Goal: Ask a question

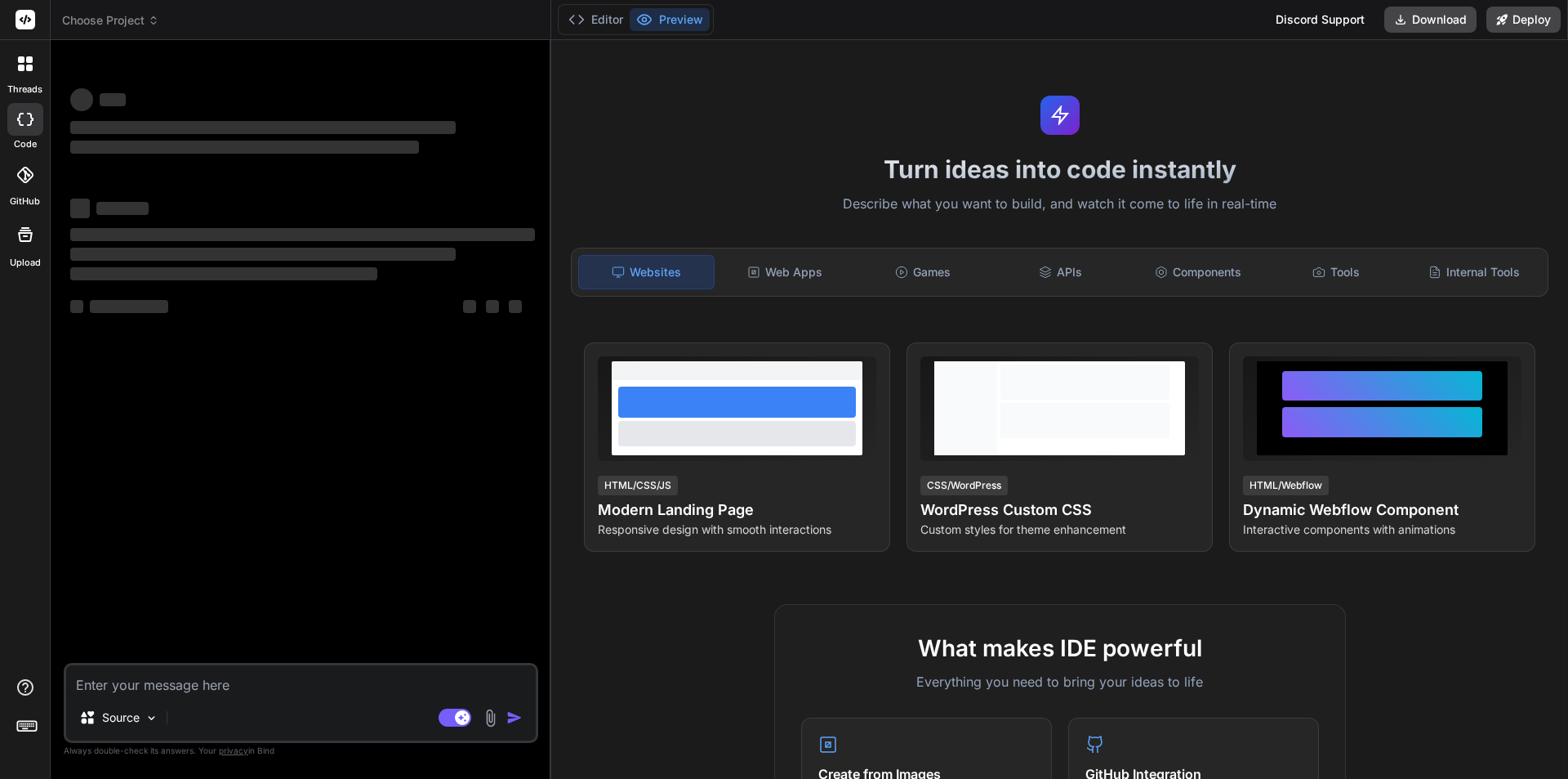
click at [198, 683] on textarea at bounding box center [301, 679] width 470 height 29
type textarea "x"
type textarea "<!-- Footer --> <div style="font-size: 16px; color: #666;"> <p style="text-alig…"
type textarea "x"
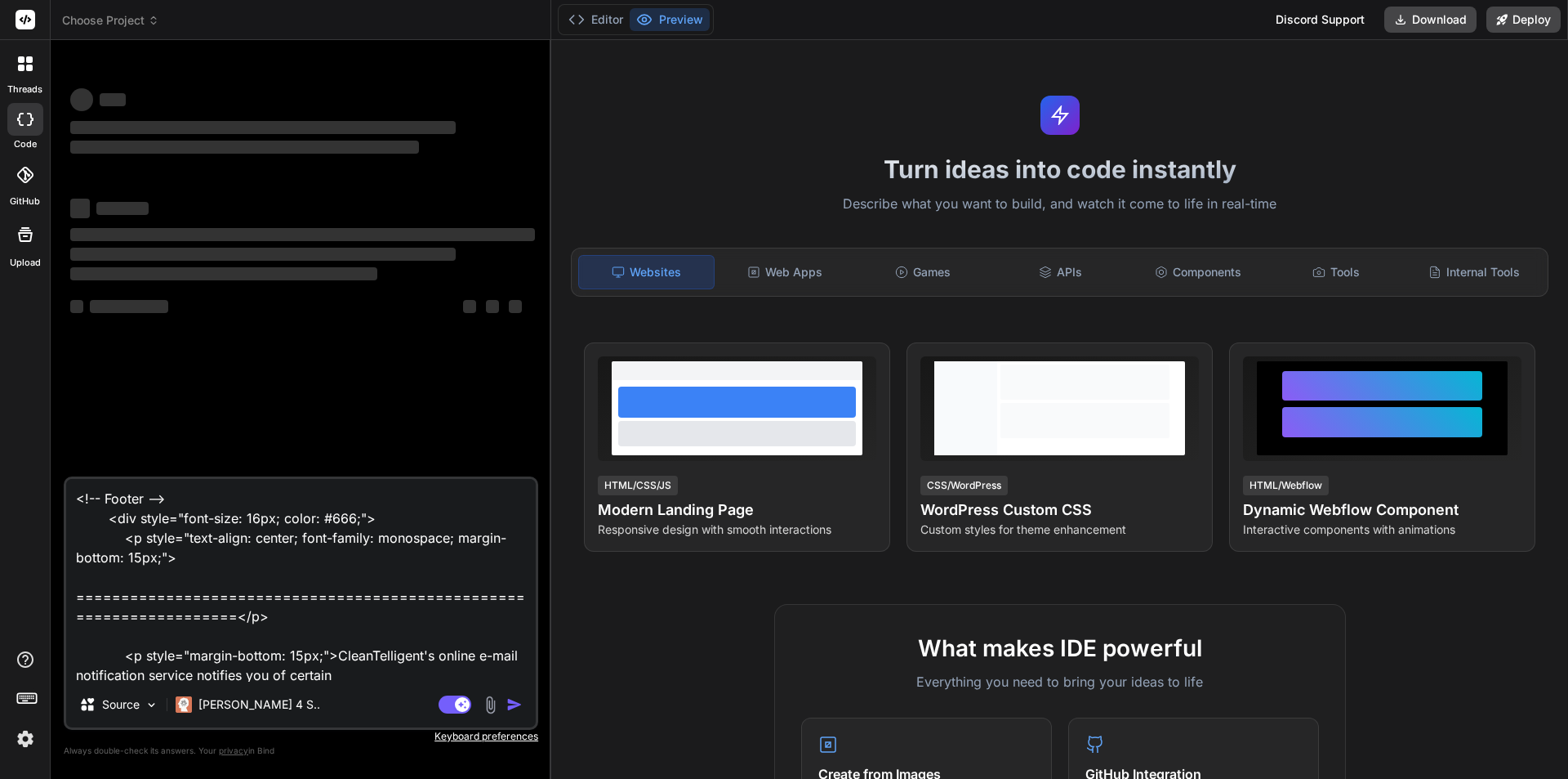
scroll to position [296, 0]
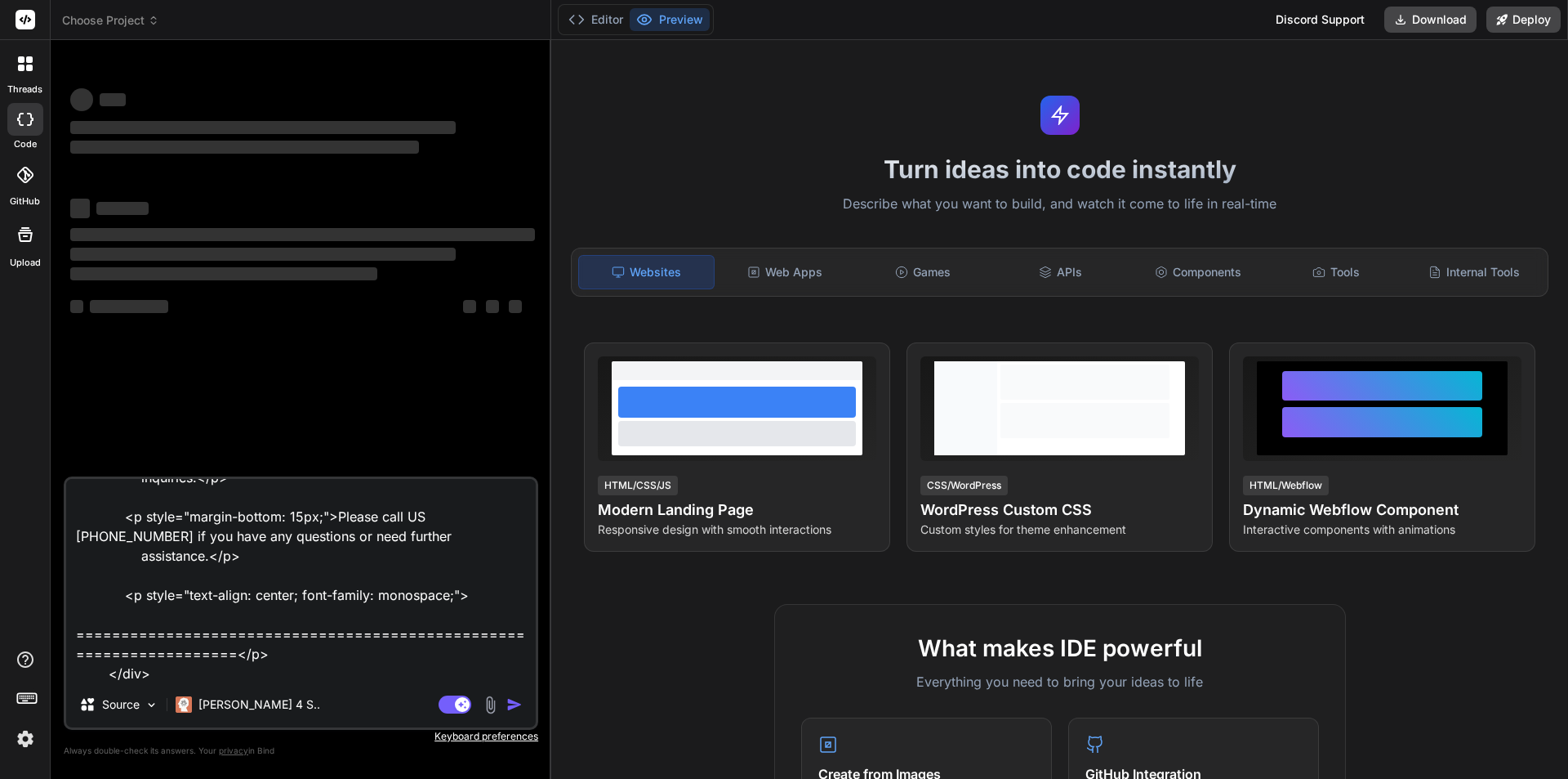
type textarea "<!-- Footer --> <div style="font-size: 16px; color: #666;"> <p style="text-alig…"
type textarea "x"
type textarea "<!-- Footer --> <div style="font-size: 16px; color: #666;"> <p style="text-alig…"
type textarea "x"
type textarea "<!-- Footer --> <div style="font-size: 16px; color: #666;"> <p style="text-alig…"
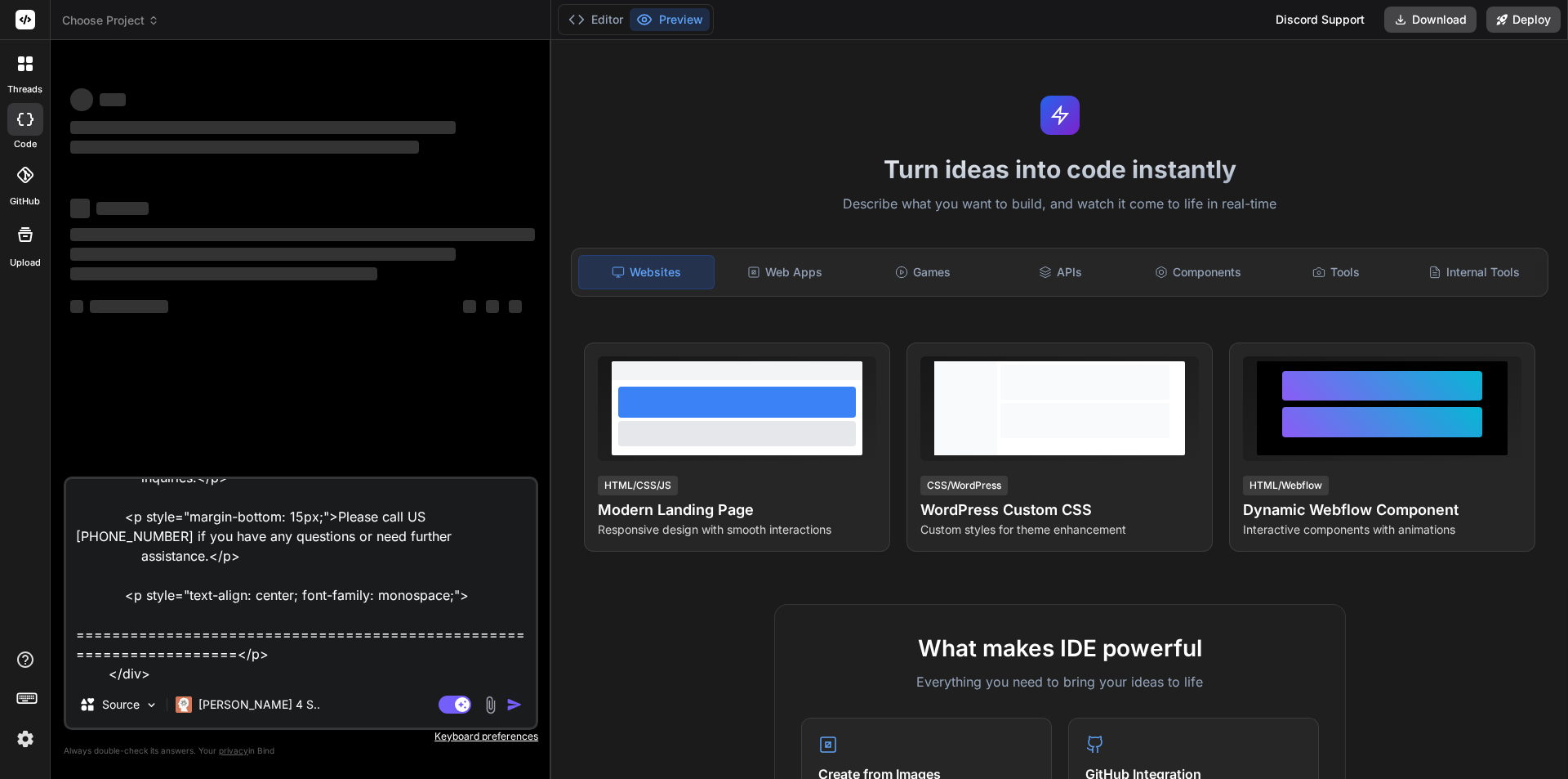
type textarea "x"
type textarea "<!-- Footer --> <div style="font-size: 16px; color: #666;"> <p style="text-alig…"
type textarea "x"
type textarea "<!-- Footer --> <div style="font-size: 16px; color: #666;"> <p style="text-alig…"
type textarea "x"
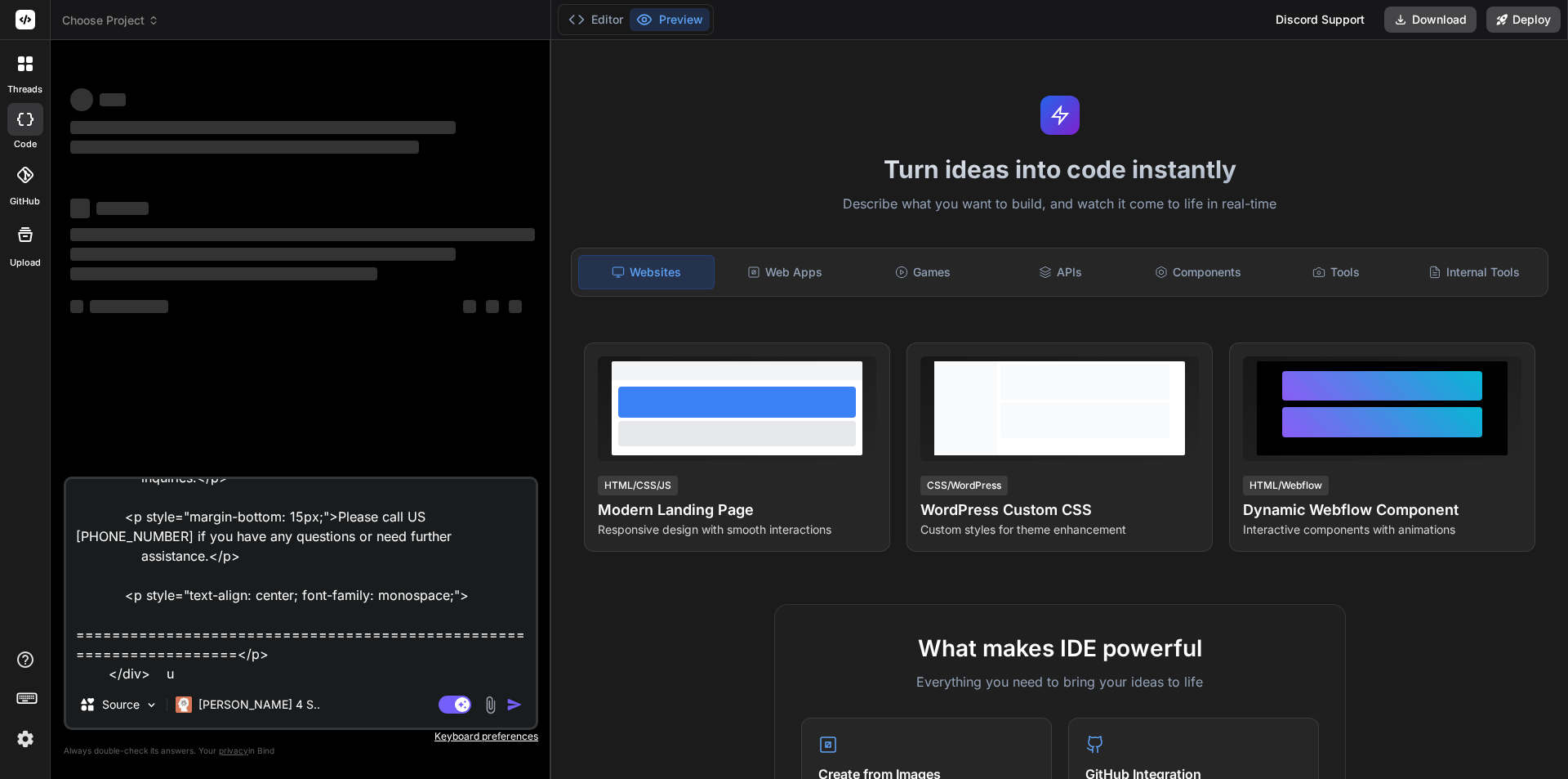
type textarea "<!-- Footer --> <div style="font-size: 16px; color: #666;"> <p style="text-alig…"
type textarea "x"
type textarea "<!-- Footer --> <div style="font-size: 16px; color: #666;"> <p style="text-alig…"
type textarea "x"
type textarea "<!-- Footer --> <div style="font-size: 16px; color: #666;"> <p style="text-alig…"
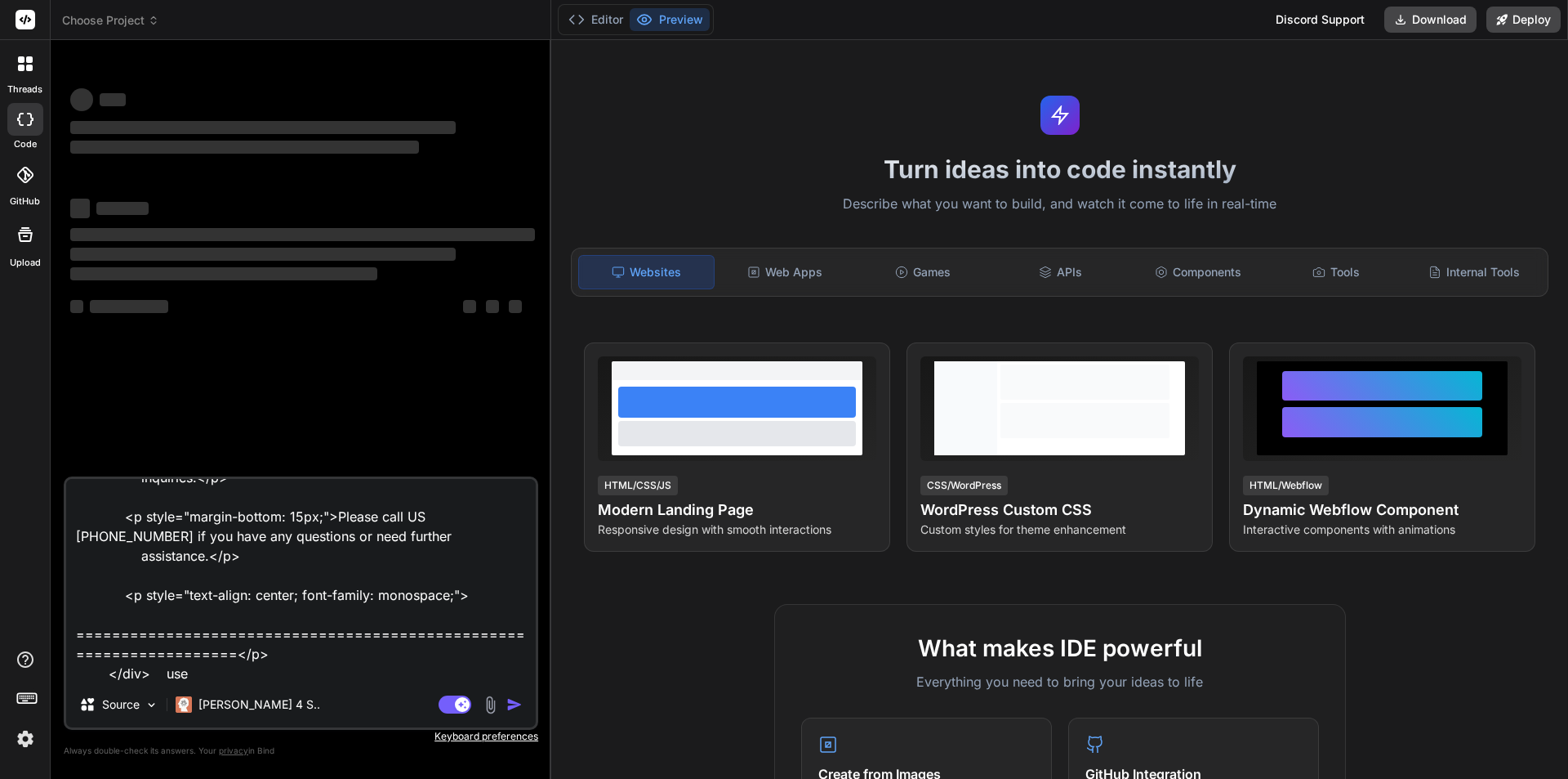
type textarea "x"
type textarea "<!-- Footer --> <div style="font-size: 16px; color: #666;"> <p style="text-alig…"
type textarea "x"
type textarea "<!-- Footer --> <div style="font-size: 16px; color: #666;"> <p style="text-alig…"
type textarea "x"
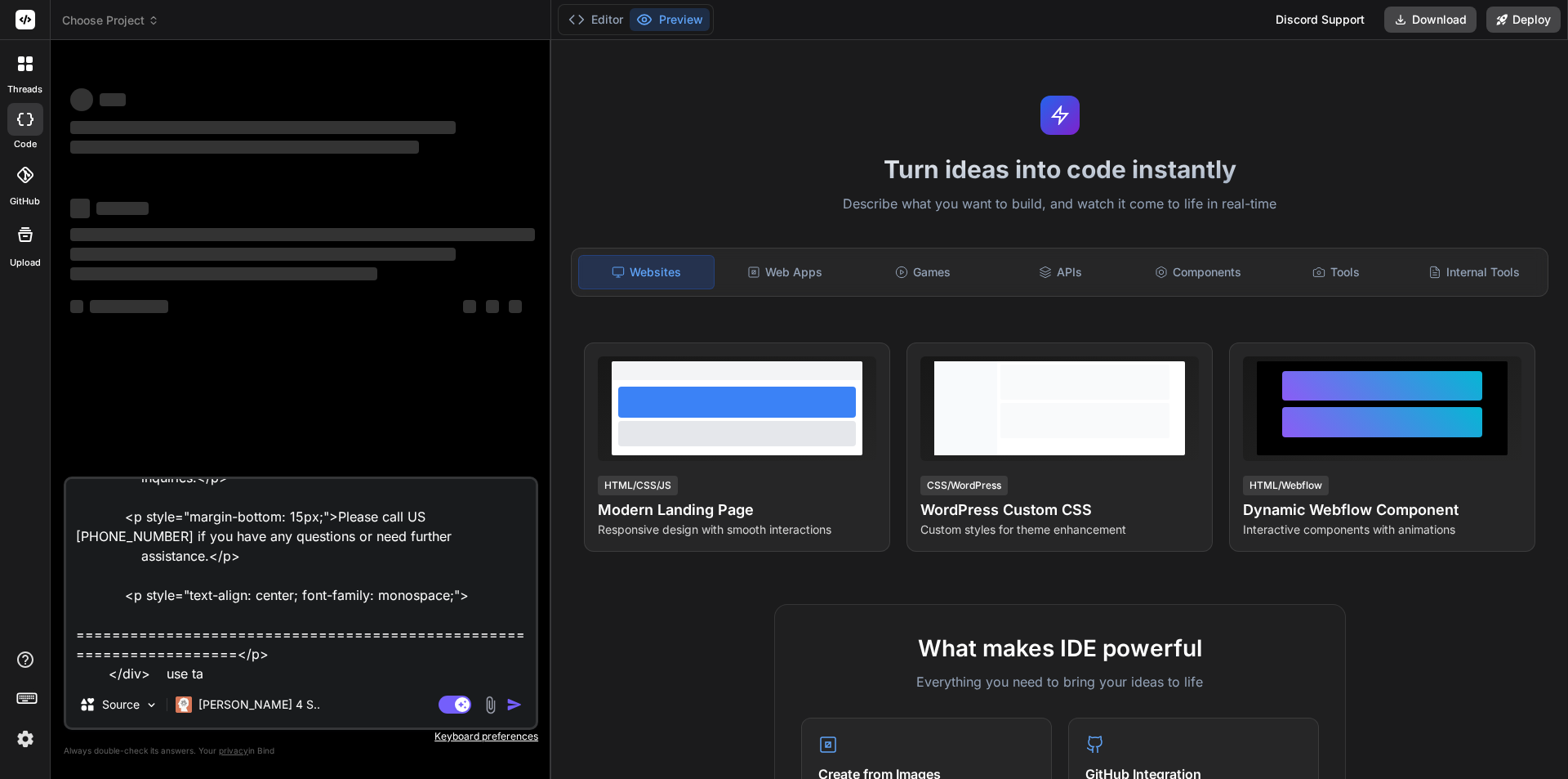
type textarea "<!-- Footer --> <div style="font-size: 16px; color: #666;"> <p style="text-alig…"
type textarea "x"
type textarea "<!-- Footer --> <div style="font-size: 16px; color: #666;"> <p style="text-alig…"
type textarea "x"
type textarea "<!-- Footer --> <div style="font-size: 16px; color: #666;"> <p style="text-alig…"
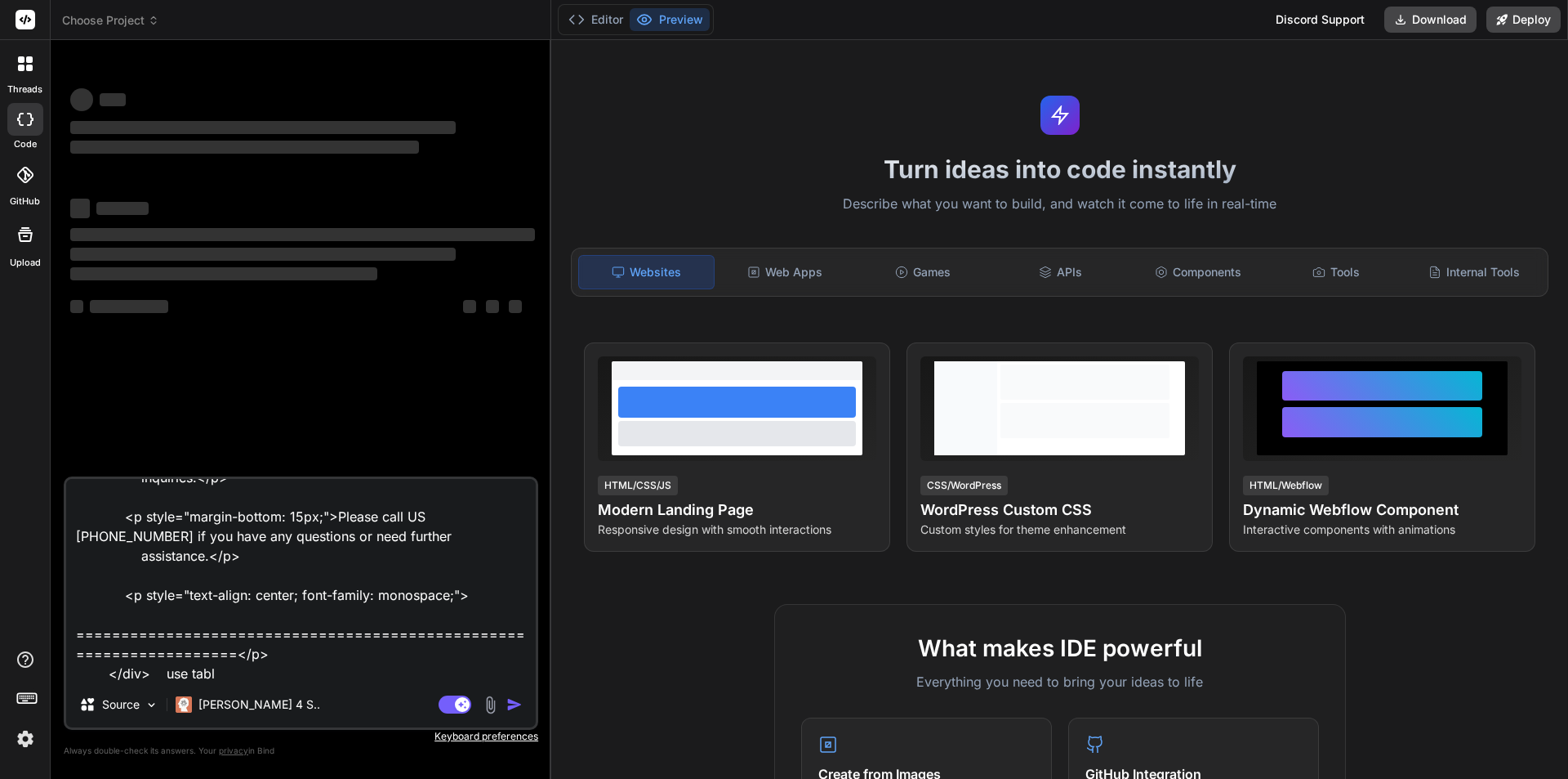
type textarea "x"
type textarea "<!-- Footer --> <div style="font-size: 16px; color: #666;"> <p style="text-alig…"
type textarea "x"
type textarea "<!-- Footer --> <div style="font-size: 16px; color: #666;"> <p style="text-alig…"
type textarea "x"
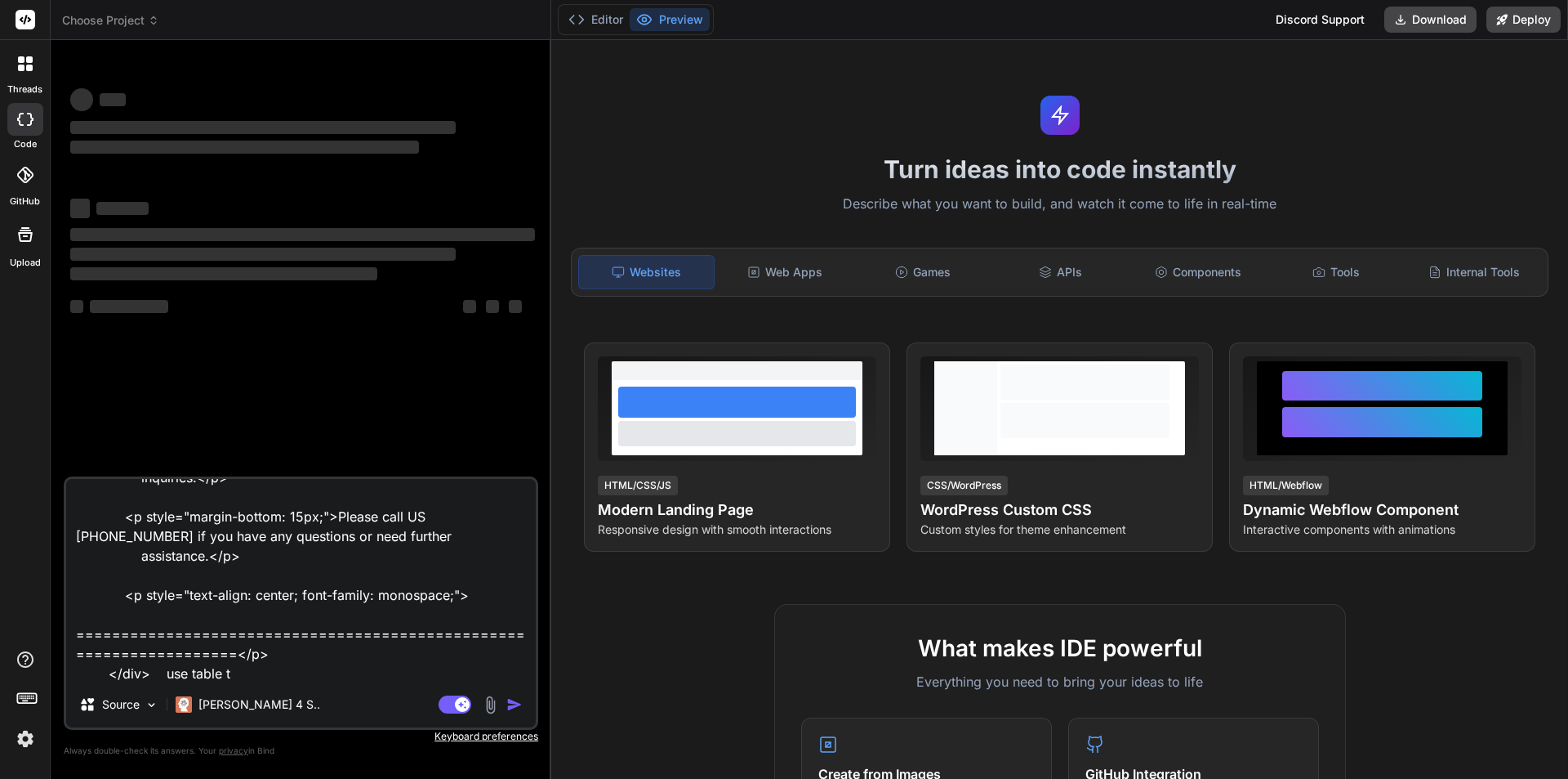
type textarea "<!-- Footer --> <div style="font-size: 16px; color: #666;"> <p style="text-alig…"
type textarea "x"
type textarea "<!-- Footer --> <div style="font-size: 16px; color: #666;"> <p style="text-alig…"
type textarea "x"
type textarea "<!-- Footer --> <div style="font-size: 16px; color: #666;"> <p style="text-alig…"
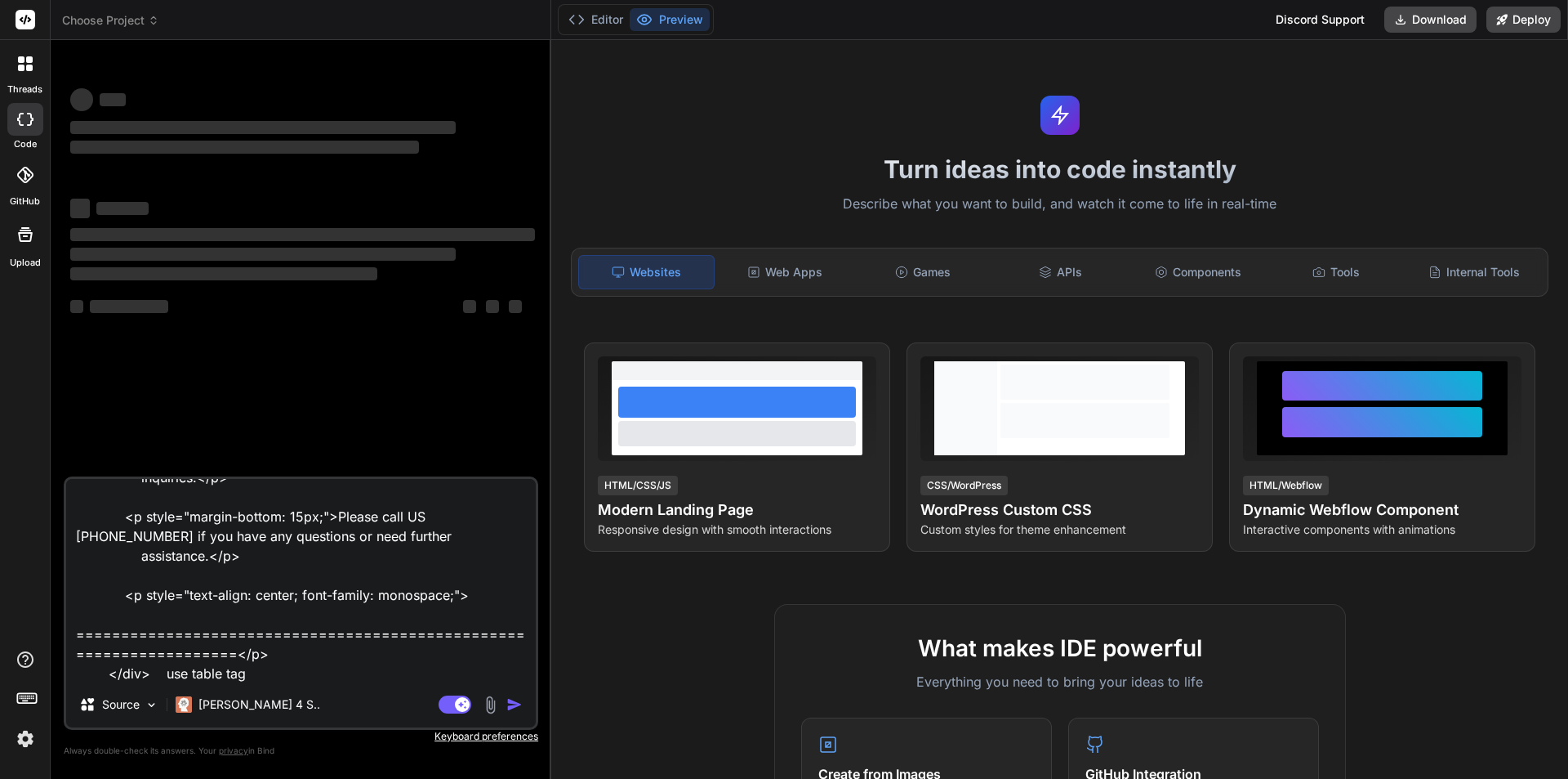
type textarea "x"
type textarea "<!-- Footer --> <div style="font-size: 16px; color: #666;"> <p style="text-alig…"
type textarea "x"
type textarea "<!-- Footer --> <div style="font-size: 16px; color: #666;"> <p style="text-alig…"
type textarea "x"
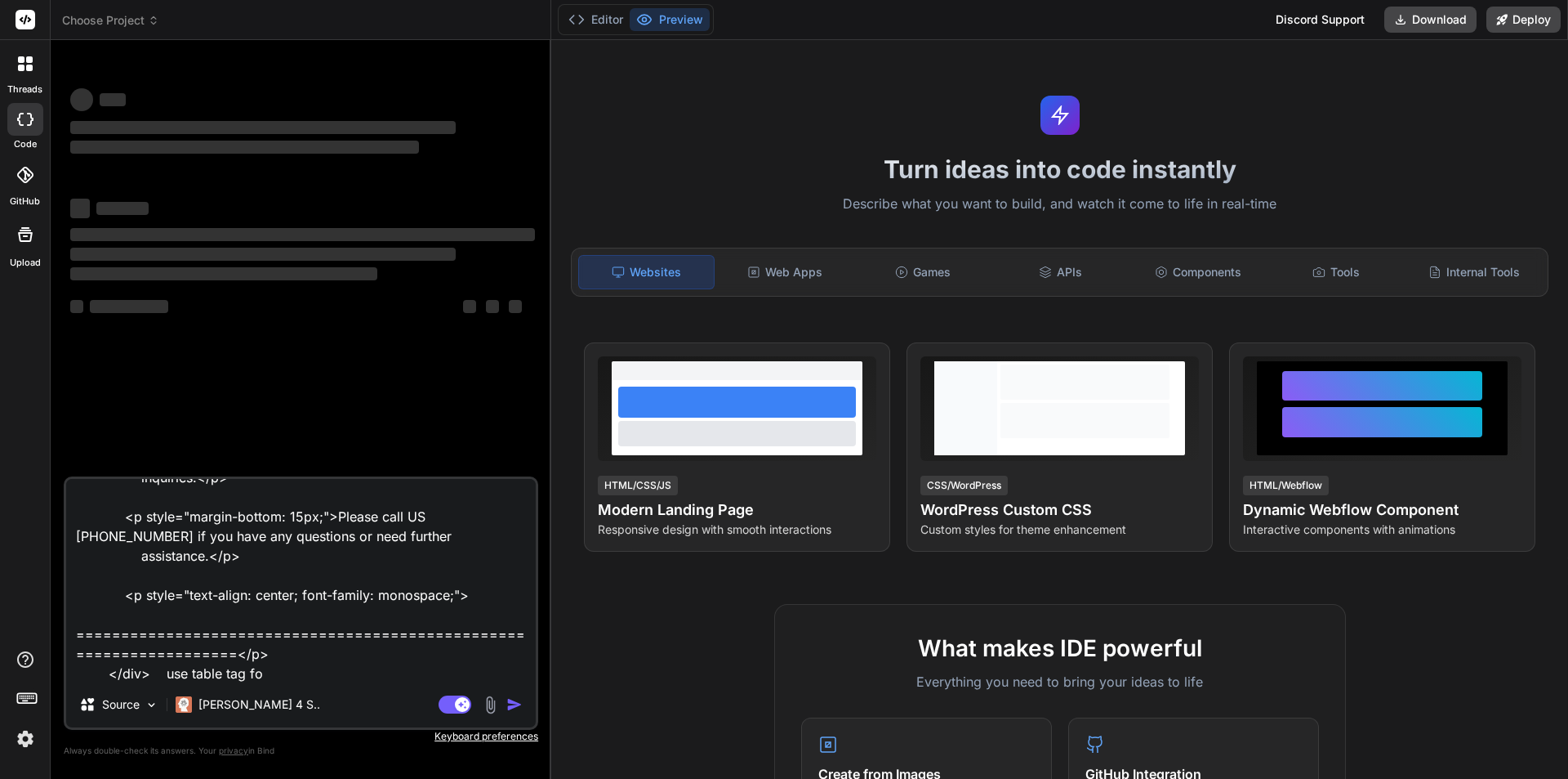
type textarea "<!-- Footer --> <div style="font-size: 16px; color: #666;"> <p style="text-alig…"
type textarea "x"
type textarea "<!-- Footer --> <div style="font-size: 16px; color: #666;"> <p style="text-alig…"
type textarea "x"
type textarea "<!-- Footer --> <div style="font-size: 16px; color: #666;"> <p style="text-alig…"
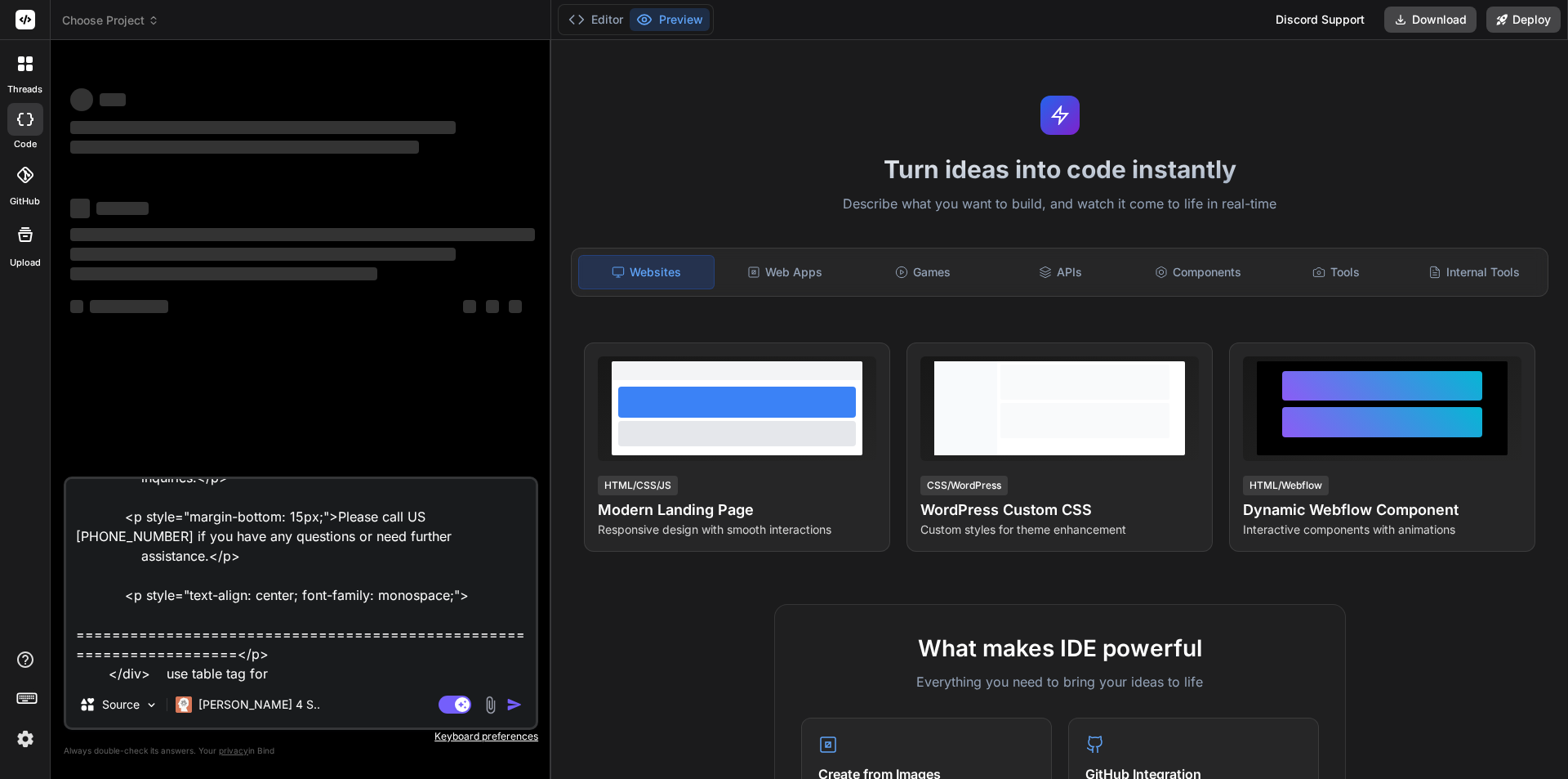
type textarea "x"
type textarea "<!-- Footer --> <div style="font-size: 16px; color: #666;"> <p style="text-alig…"
type textarea "x"
type textarea "<!-- Footer --> <div style="font-size: 16px; color: #666;"> <p style="text-alig…"
type textarea "x"
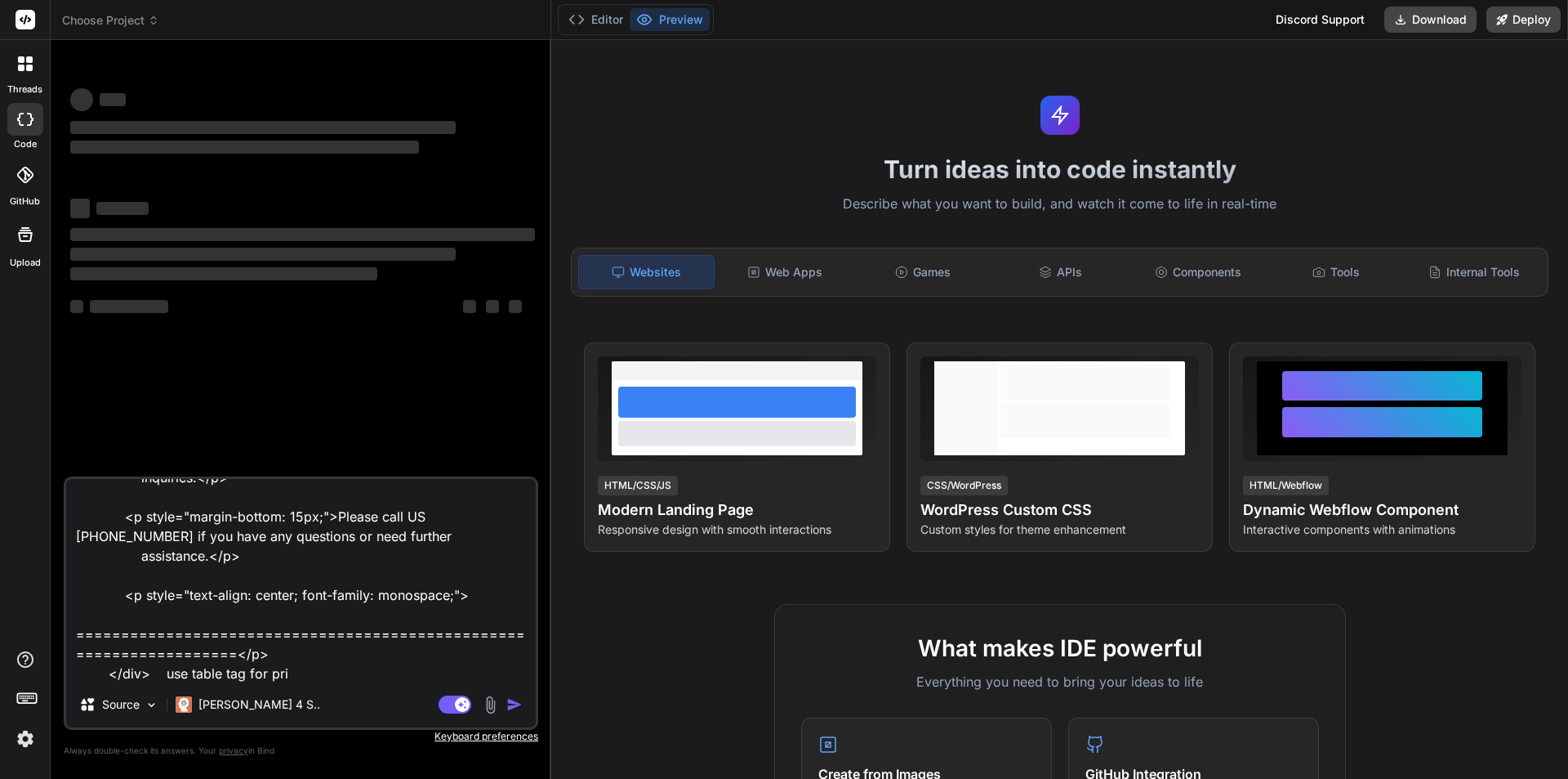
type textarea "<!-- Footer --> <div style="font-size: 16px; color: #666;"> <p style="text-alig…"
type textarea "x"
type textarea "<!-- Footer --> <div style="font-size: 16px; color: #666;"> <p style="text-alig…"
type textarea "x"
type textarea "<!-- Footer --> <div style="font-size: 16px; color: #666;"> <p style="text-alig…"
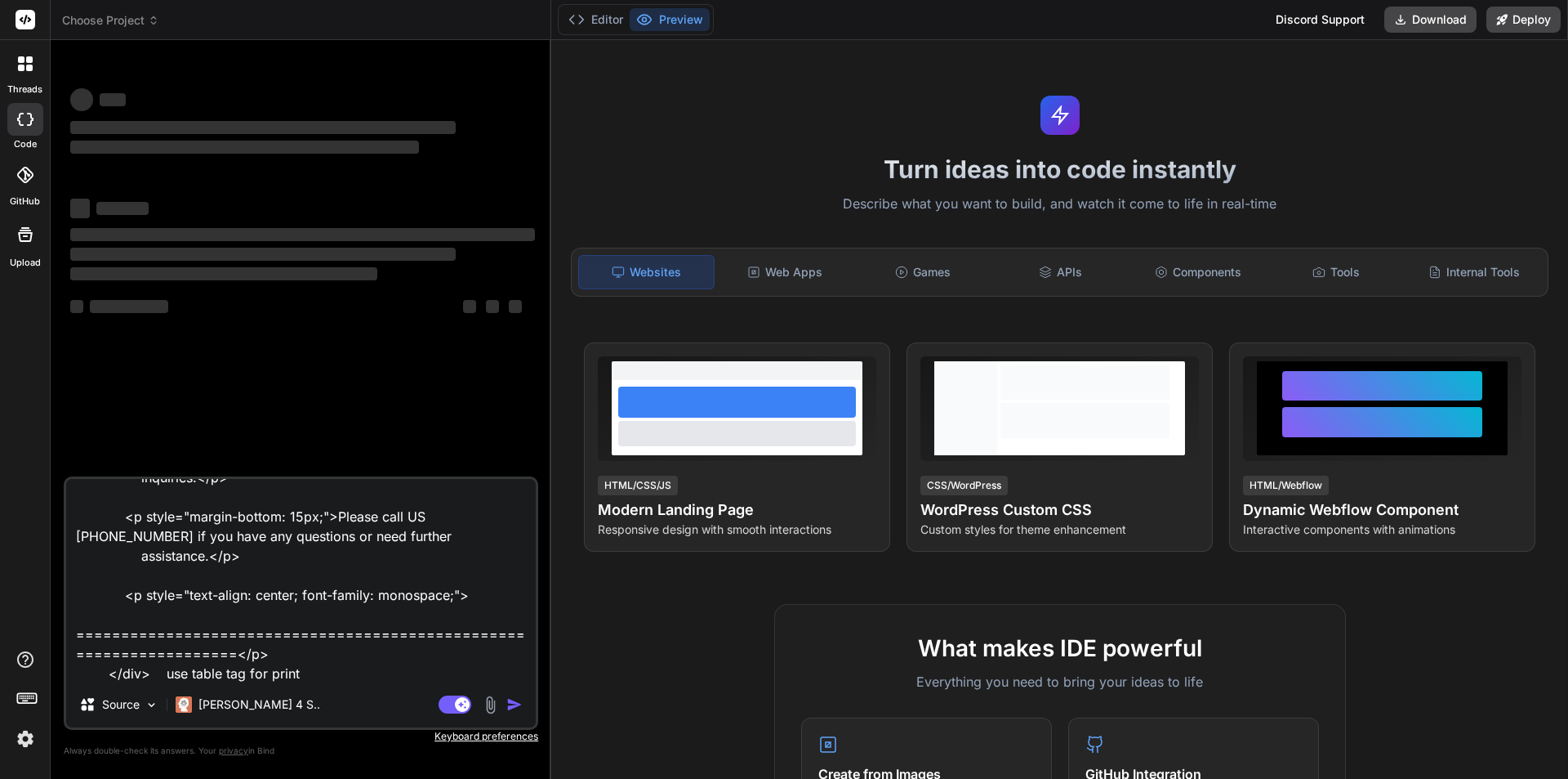
type textarea "x"
type textarea "<!-- Footer --> <div style="font-size: 16px; color: #666;"> <p style="text-alig…"
type textarea "x"
type textarea "<!-- Footer --> <div style="font-size: 16px; color: #666;"> <p style="text-alig…"
type textarea "x"
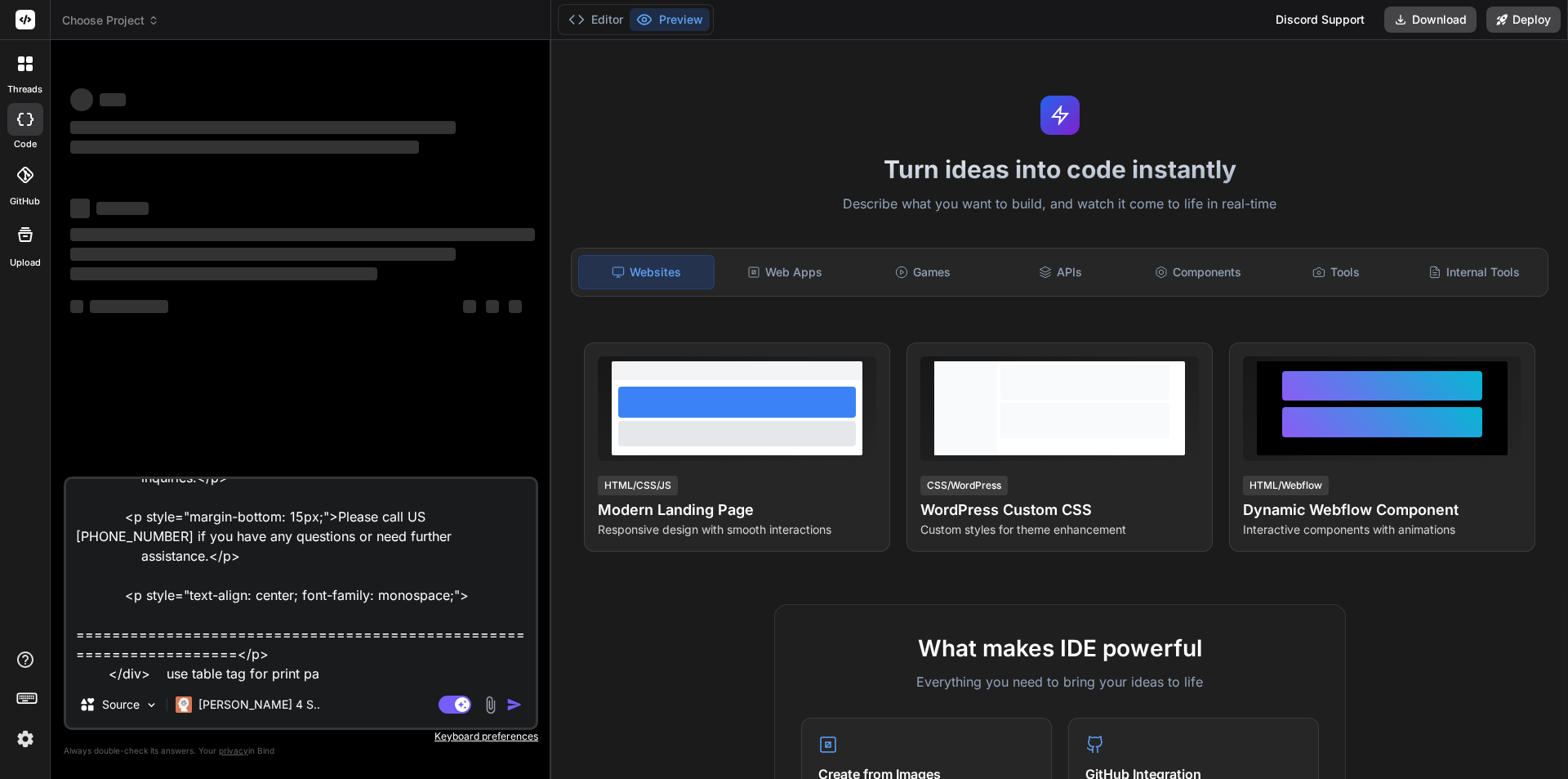
type textarea "<!-- Footer --> <div style="font-size: 16px; color: #666;"> <p style="text-alig…"
type textarea "x"
type textarea "<!-- Footer --> <div style="font-size: 16px; color: #666;"> <p style="text-alig…"
type textarea "x"
type textarea "<!-- Footer --> <div style="font-size: 16px; color: #666;"> <p style="text-alig…"
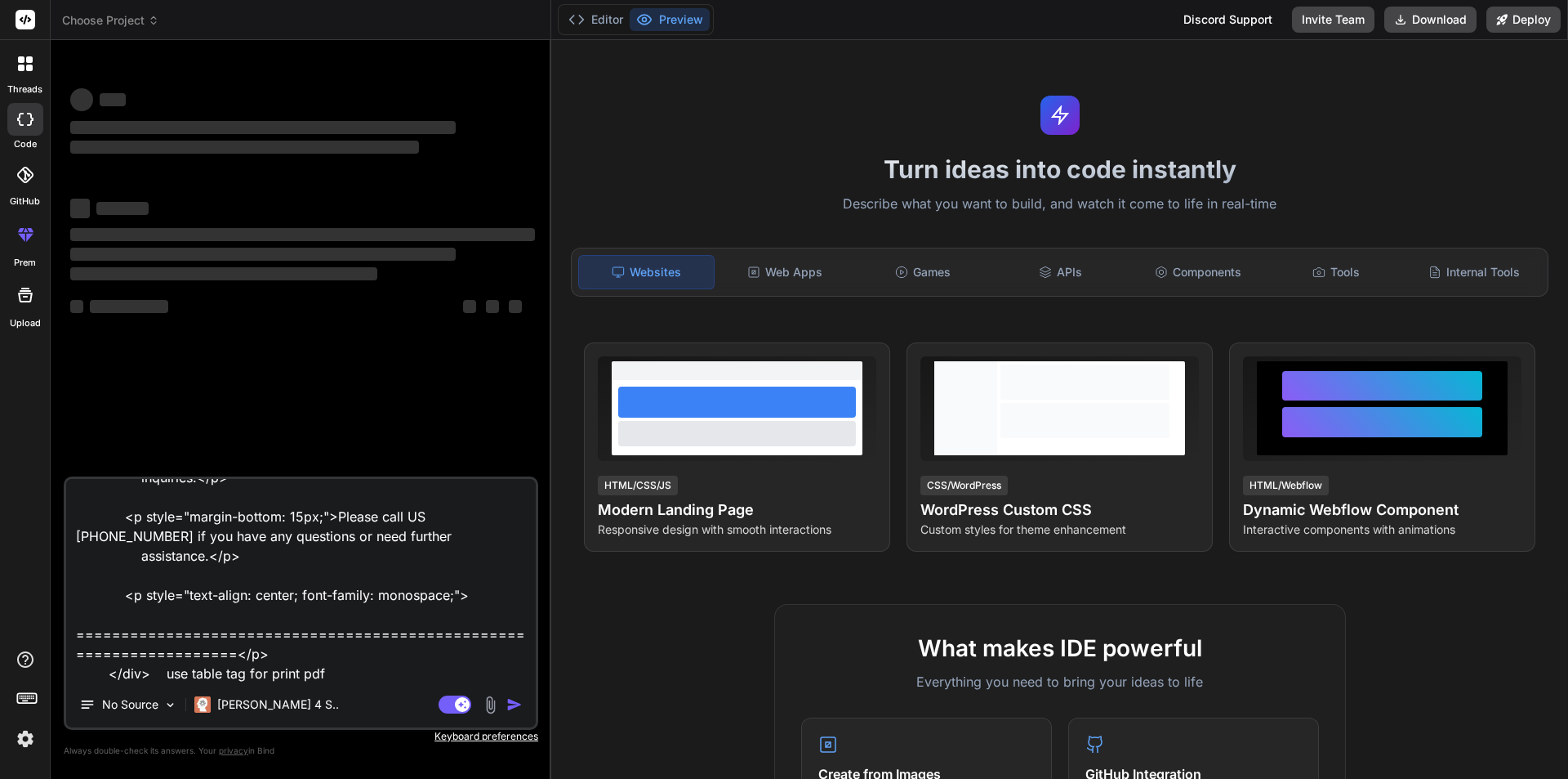
type textarea "x"
type textarea "<!-- Footer --> <div style="font-size: 16px; color: #666;"> <p style="text-alig…"
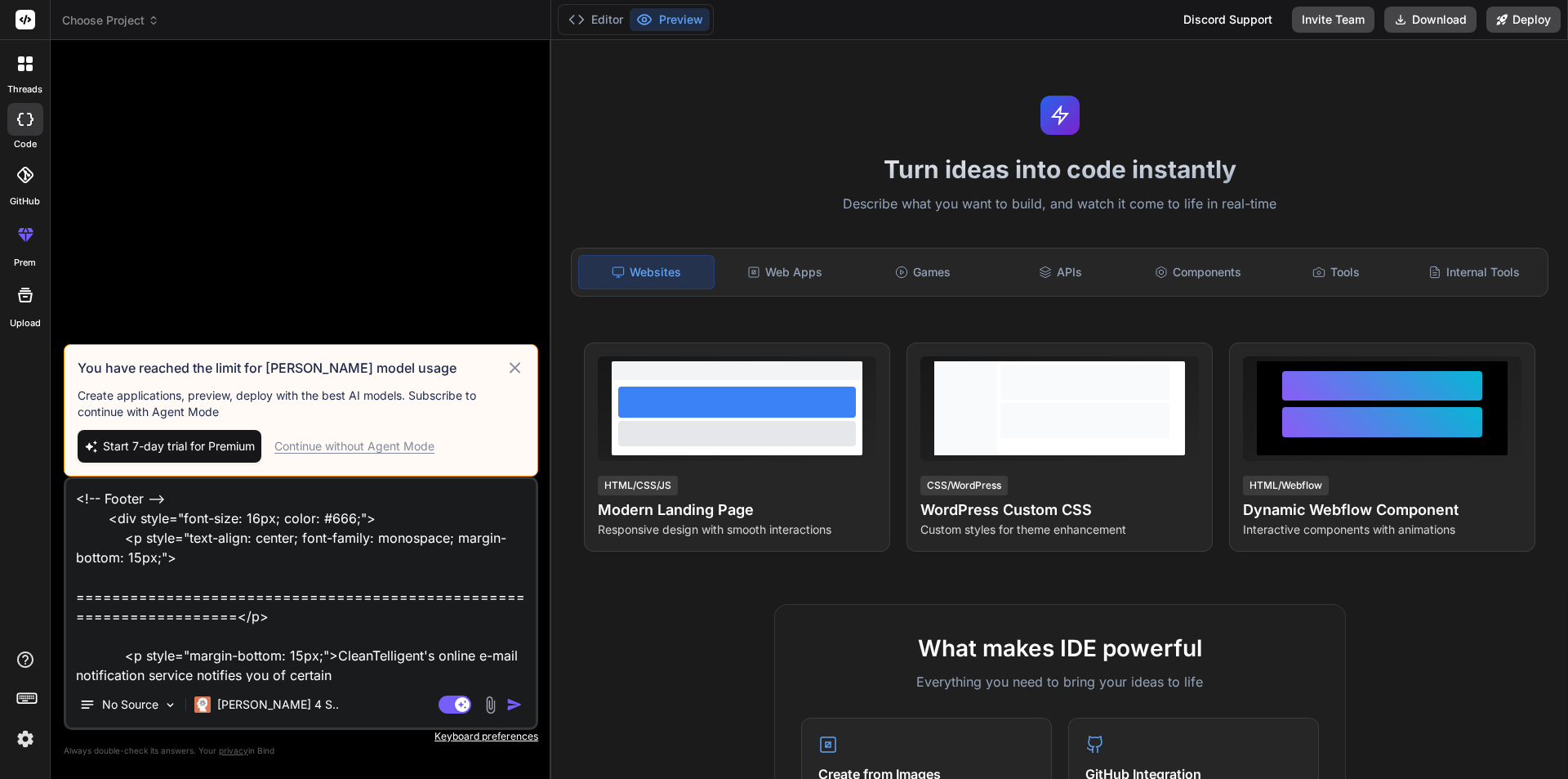
drag, startPoint x: 330, startPoint y: 675, endPoint x: 80, endPoint y: 500, distance: 305.2
click at [80, 500] on textarea "<!-- Footer --> <div style="font-size: 16px; color: #666;"> <p style="text-alig…" at bounding box center [301, 579] width 470 height 203
click at [338, 449] on div "Continue without Agent Mode" at bounding box center [354, 445] width 160 height 17
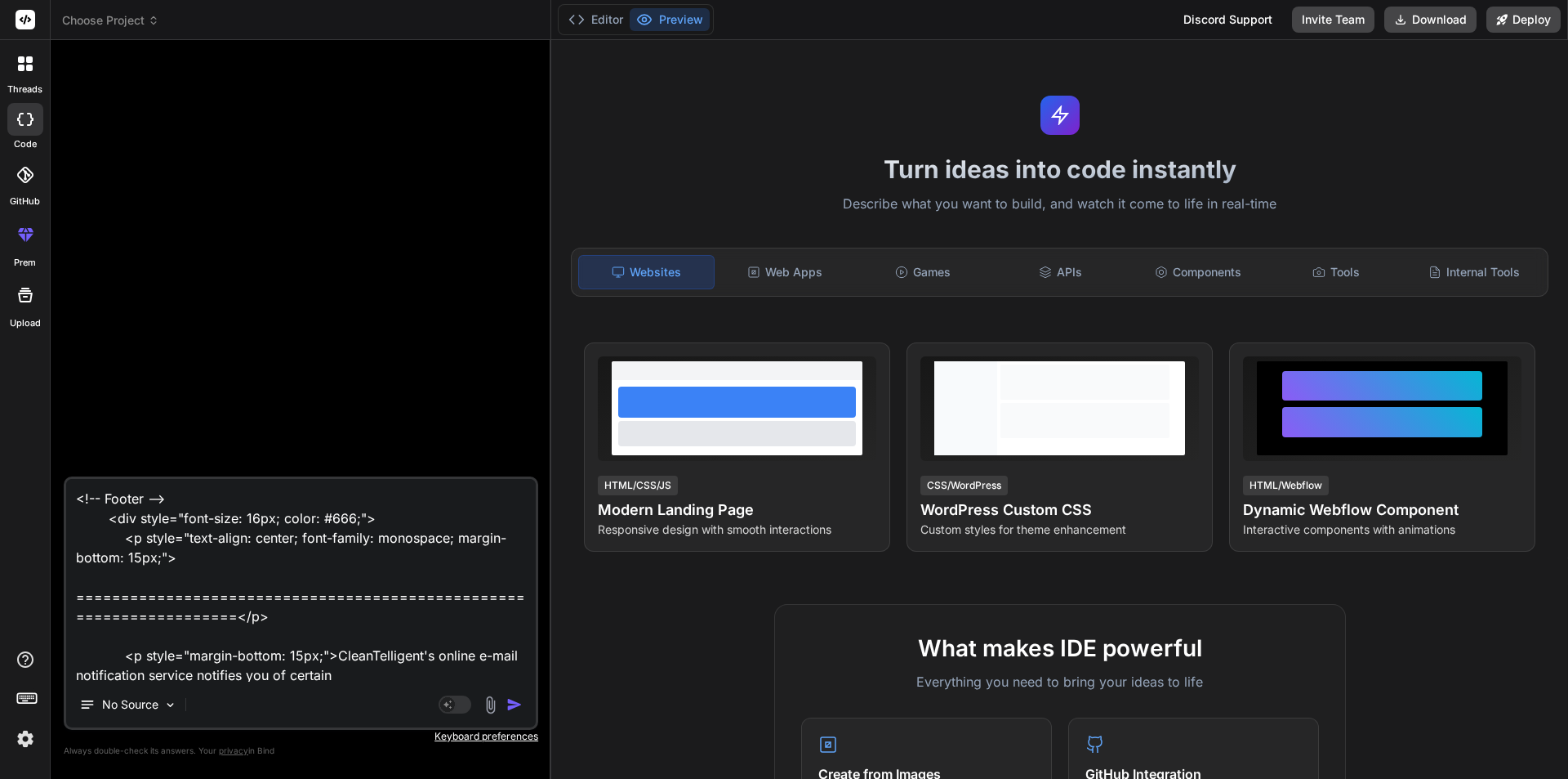
drag, startPoint x: 348, startPoint y: 677, endPoint x: 66, endPoint y: 517, distance: 324.2
click at [66, 517] on div "<!-- Footer --> <div style="font-size: 16px; color: #666;"> <p style="text-alig…" at bounding box center [300, 603] width 474 height 253
drag, startPoint x: 510, startPoint y: 706, endPoint x: 521, endPoint y: 699, distance: 13.0
click at [511, 705] on img "button" at bounding box center [515, 704] width 17 height 17
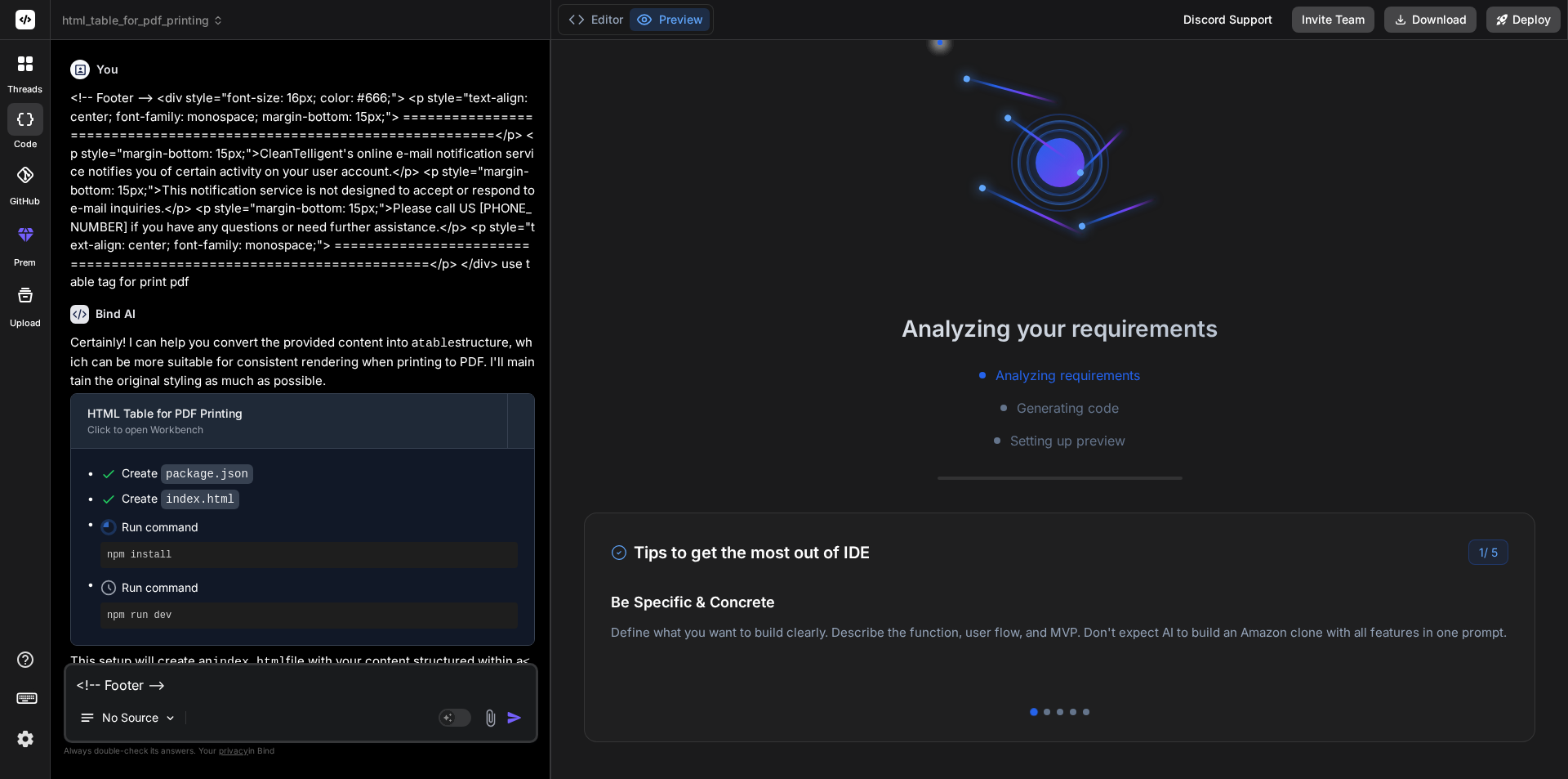
scroll to position [77, 0]
type textarea "x"
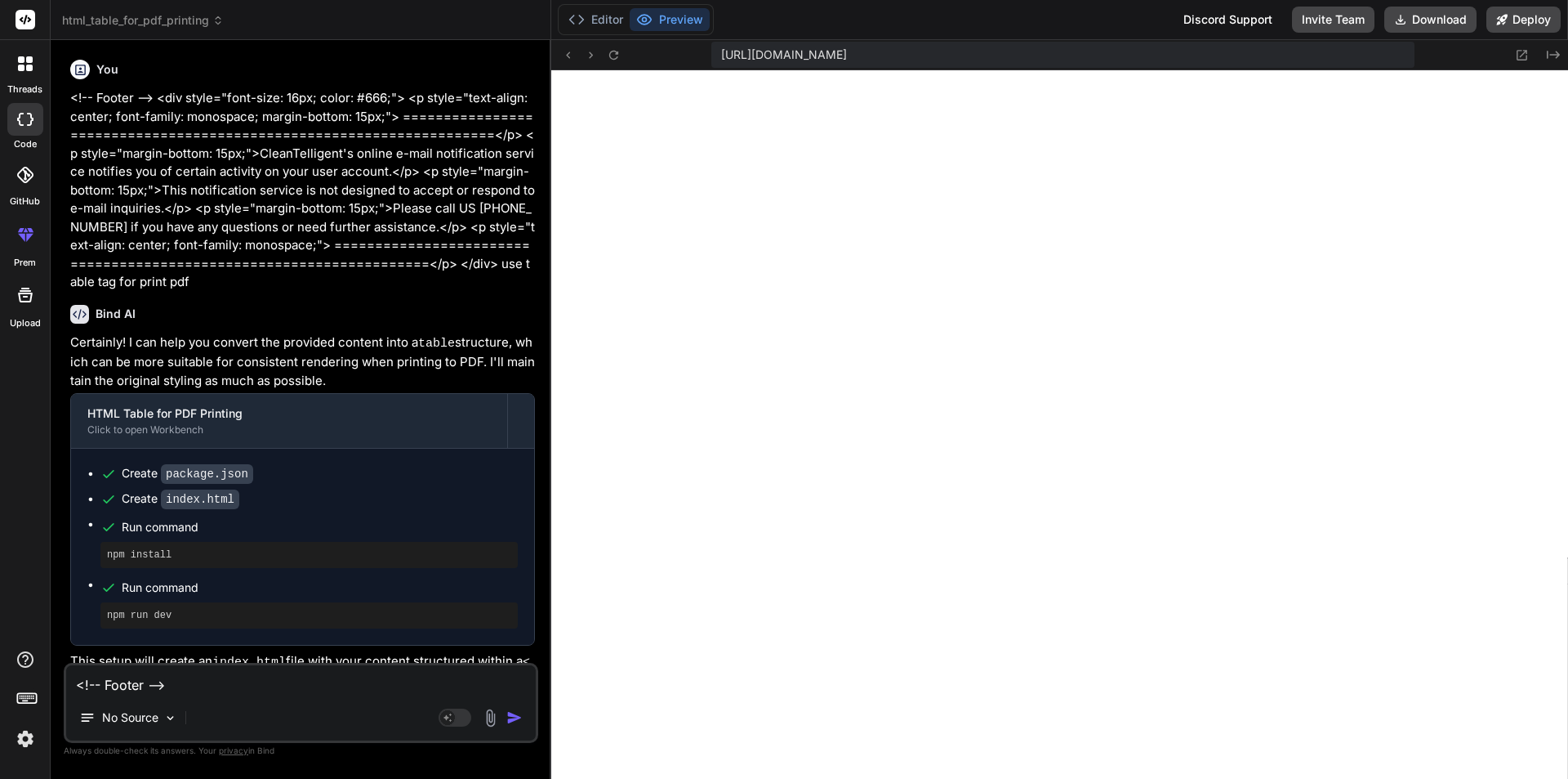
scroll to position [652, 0]
click at [602, 19] on button "Editor" at bounding box center [595, 19] width 67 height 23
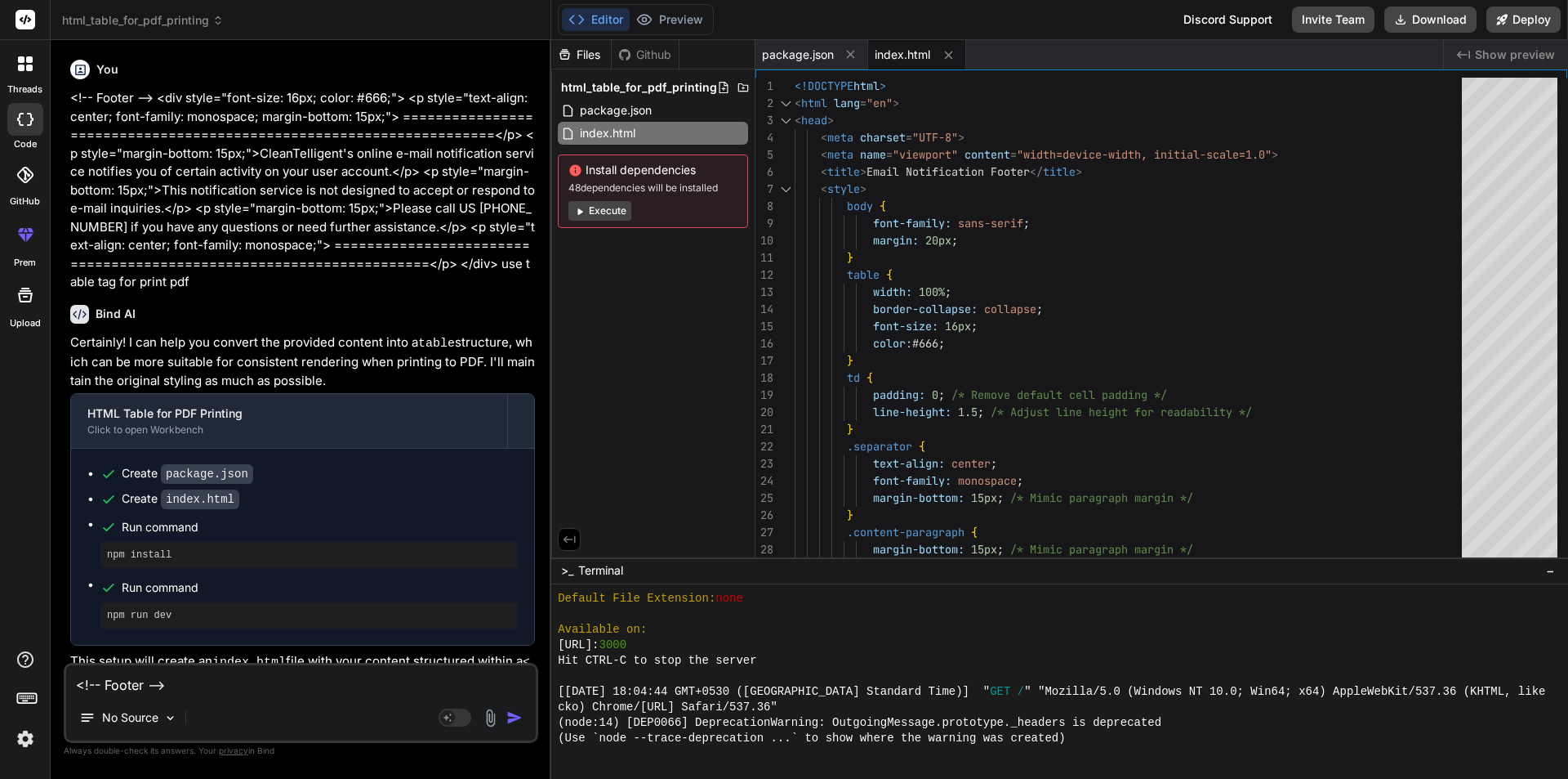
click at [231, 684] on textarea "<!-- Footer --> <div style="font-size: 16px; color: #666;"> <p style="text-alig…" at bounding box center [301, 679] width 470 height 29
type textarea "a"
type textarea "x"
type textarea "an"
type textarea "x"
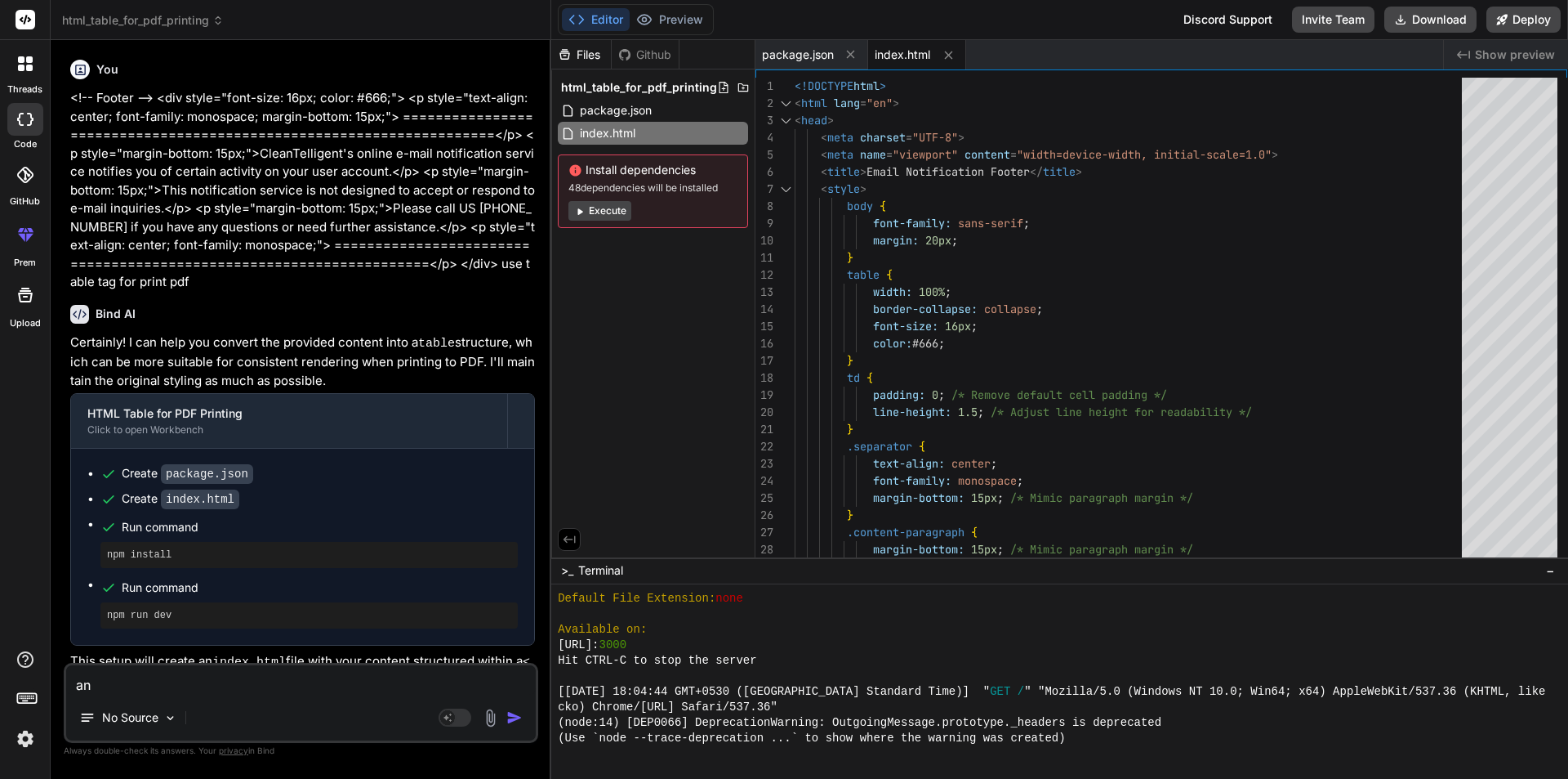
type textarea "and"
type textarea "x"
type textarea "and"
type textarea "x"
type textarea "and u"
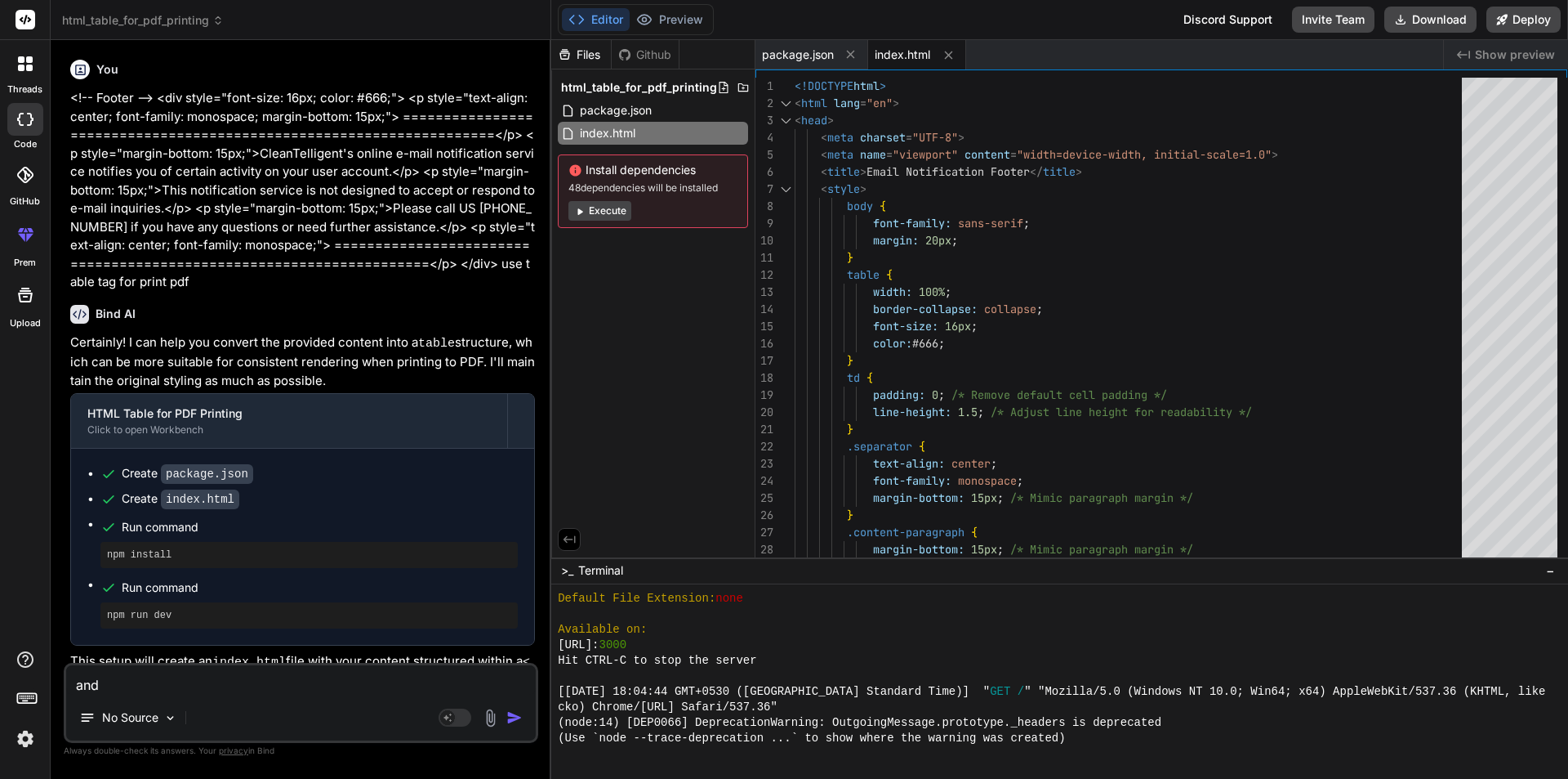
type textarea "x"
type textarea "and us"
type textarea "x"
type textarea "and use"
type textarea "x"
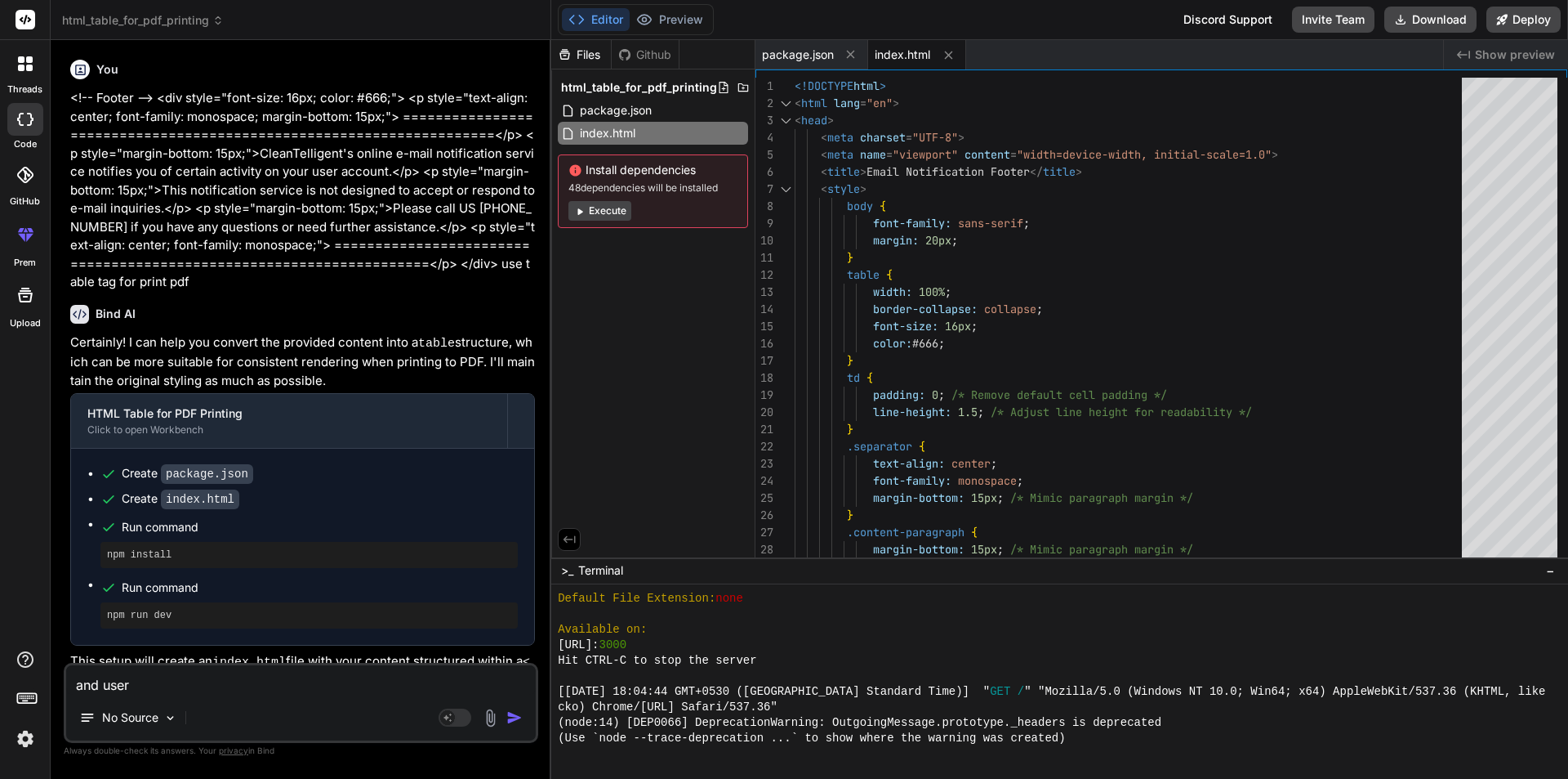
type textarea "and user"
type textarea "x"
type textarea "and user"
type textarea "x"
type textarea "and use"
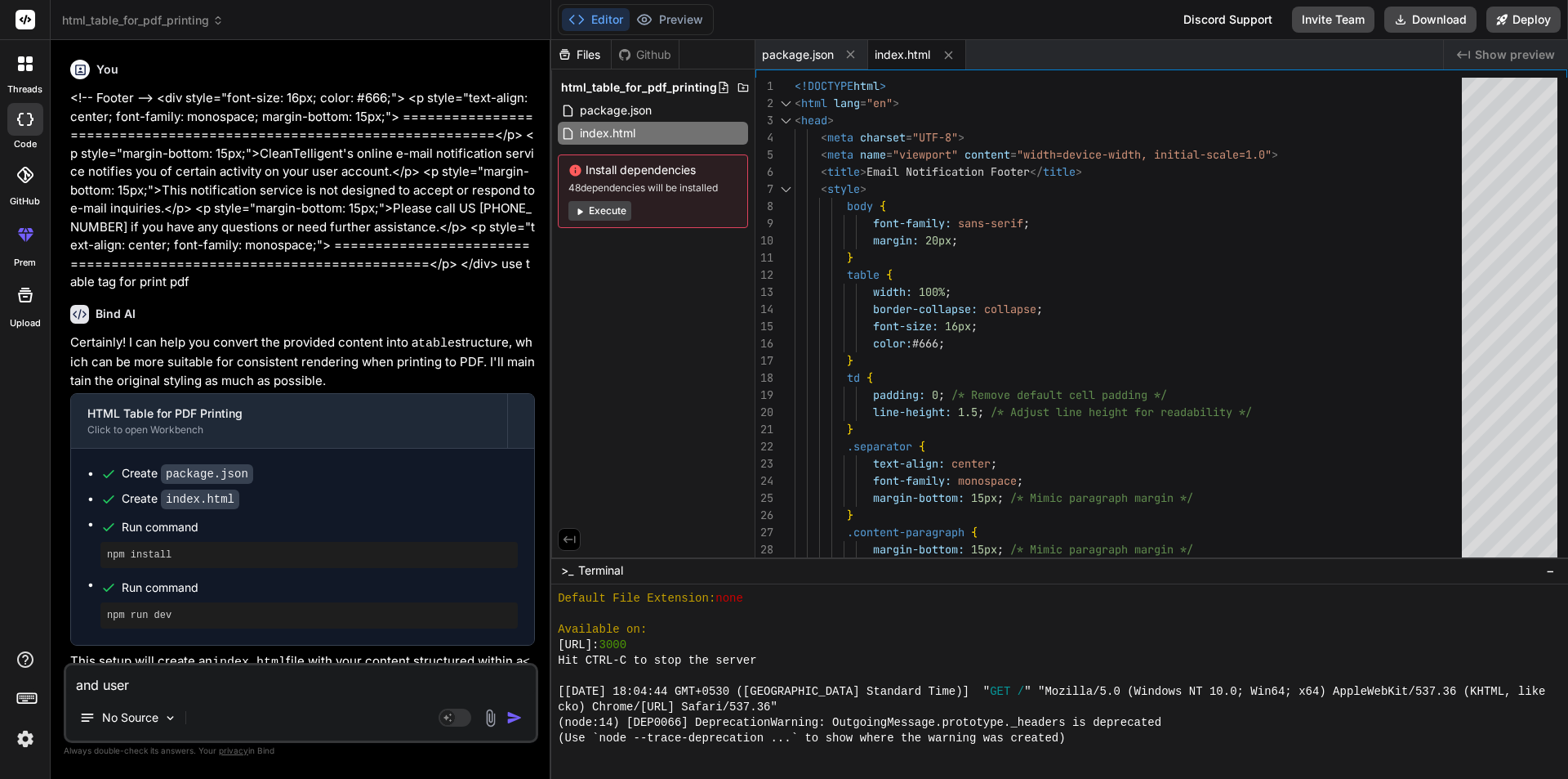
type textarea "x"
type textarea "and use"
type textarea "x"
type textarea "and use i"
type textarea "x"
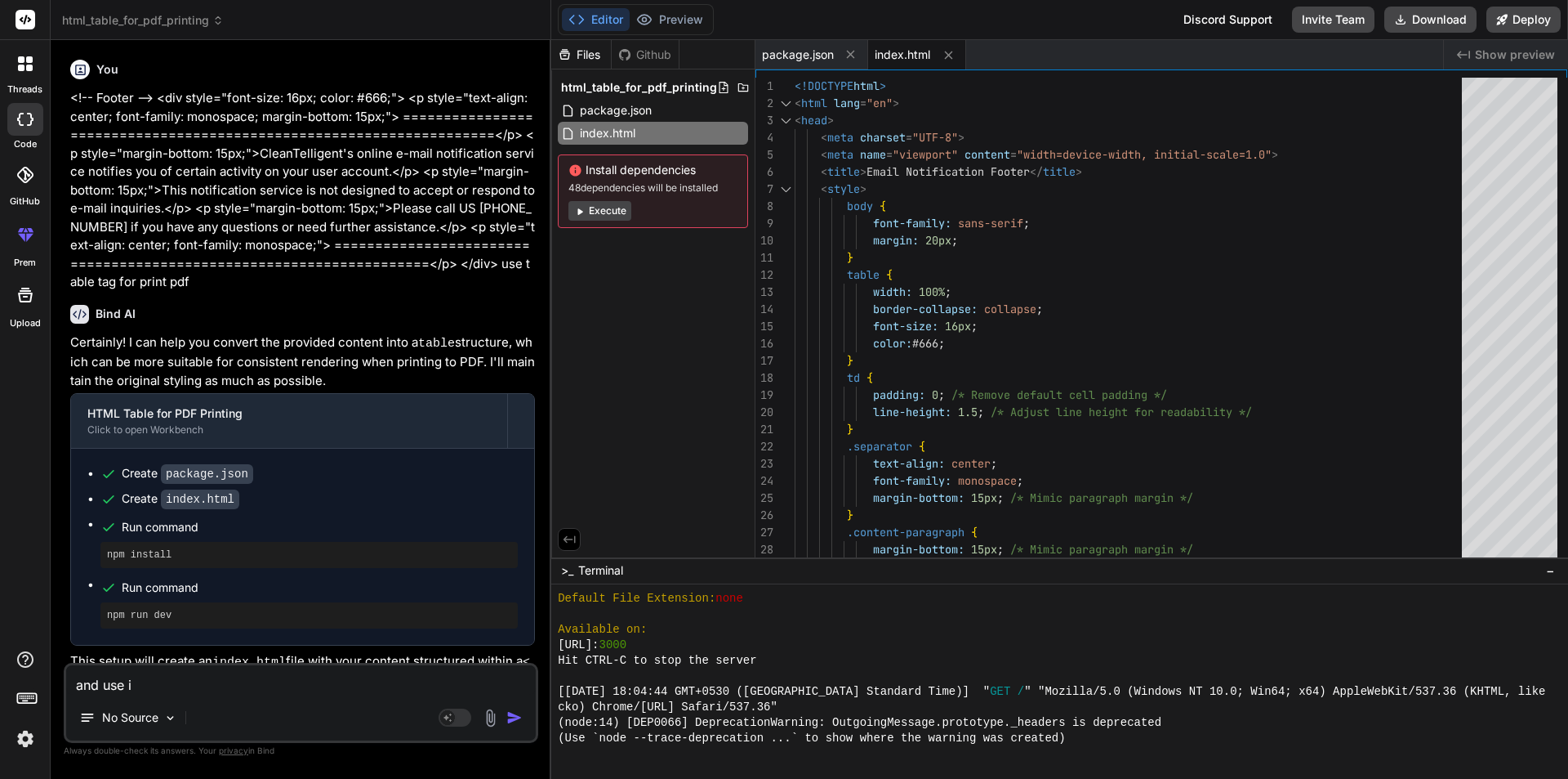
type textarea "and use in"
type textarea "x"
type textarea "and use inl"
type textarea "x"
type textarea "and use inli"
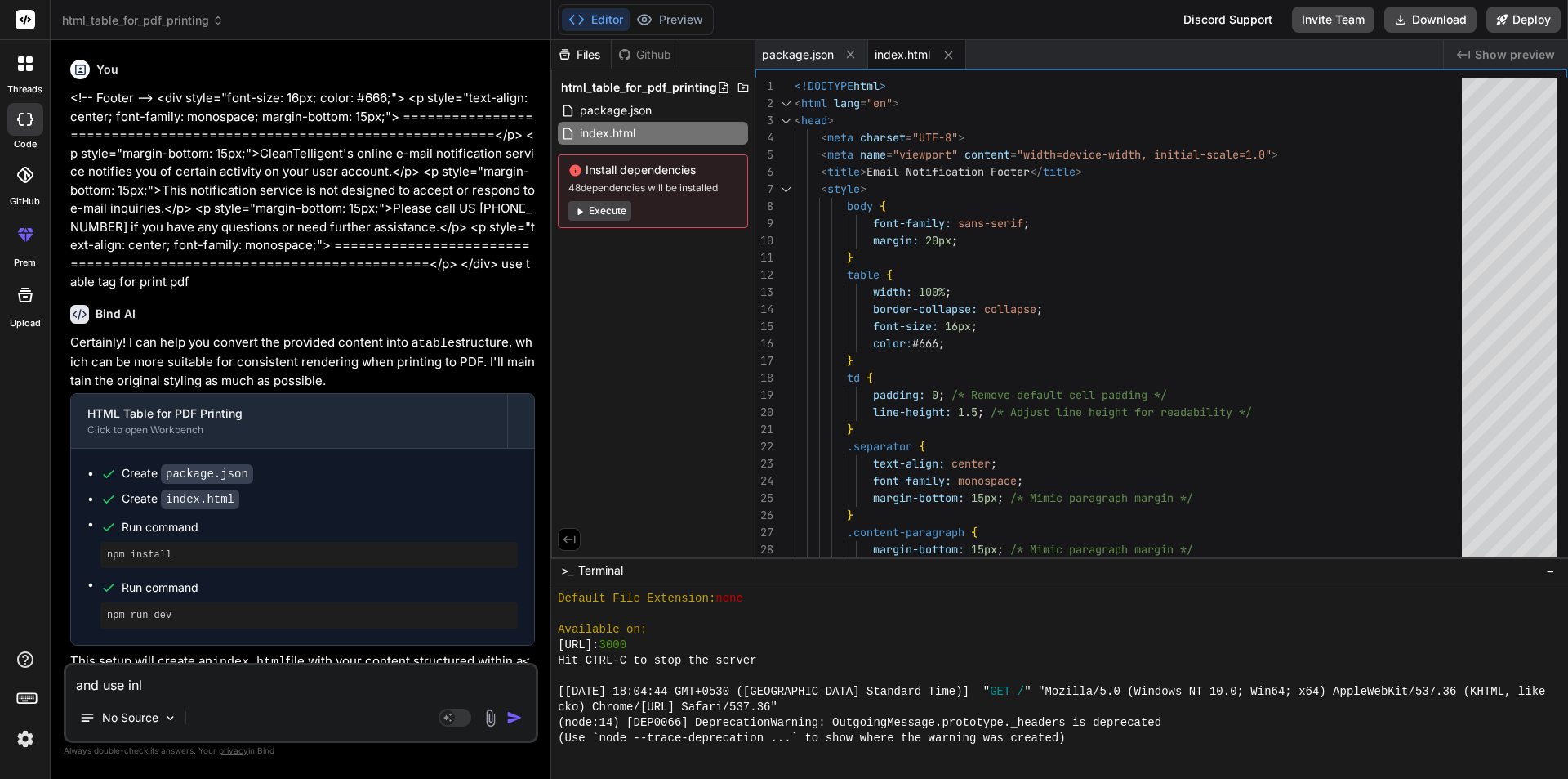
type textarea "x"
type textarea "and use inlin"
type textarea "x"
type textarea "and use inline"
type textarea "x"
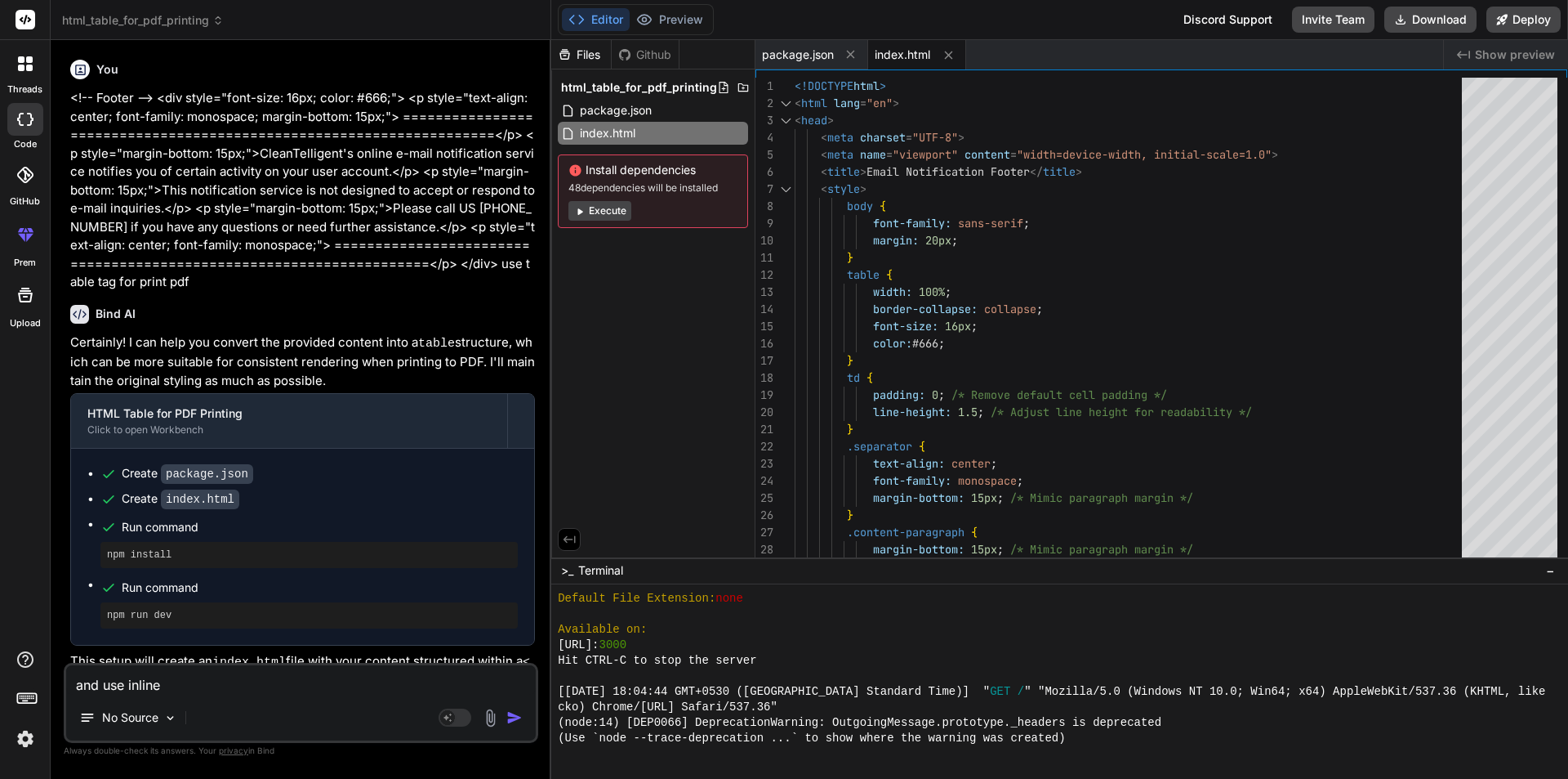
type textarea "and use inline"
type textarea "x"
type textarea "and use inline c"
type textarea "x"
type textarea "and use inline cs"
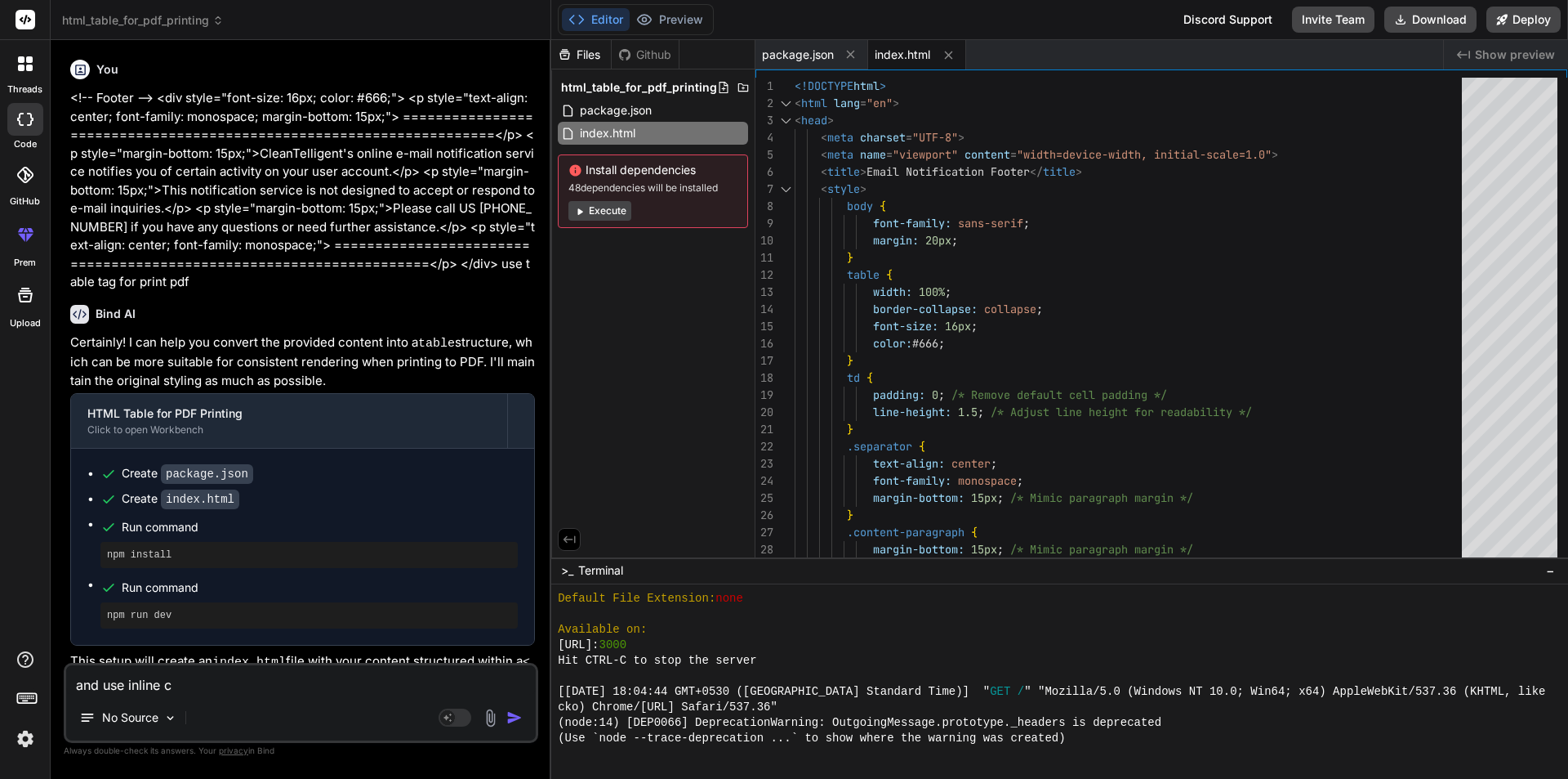
type textarea "x"
type textarea "and use inline css"
type textarea "x"
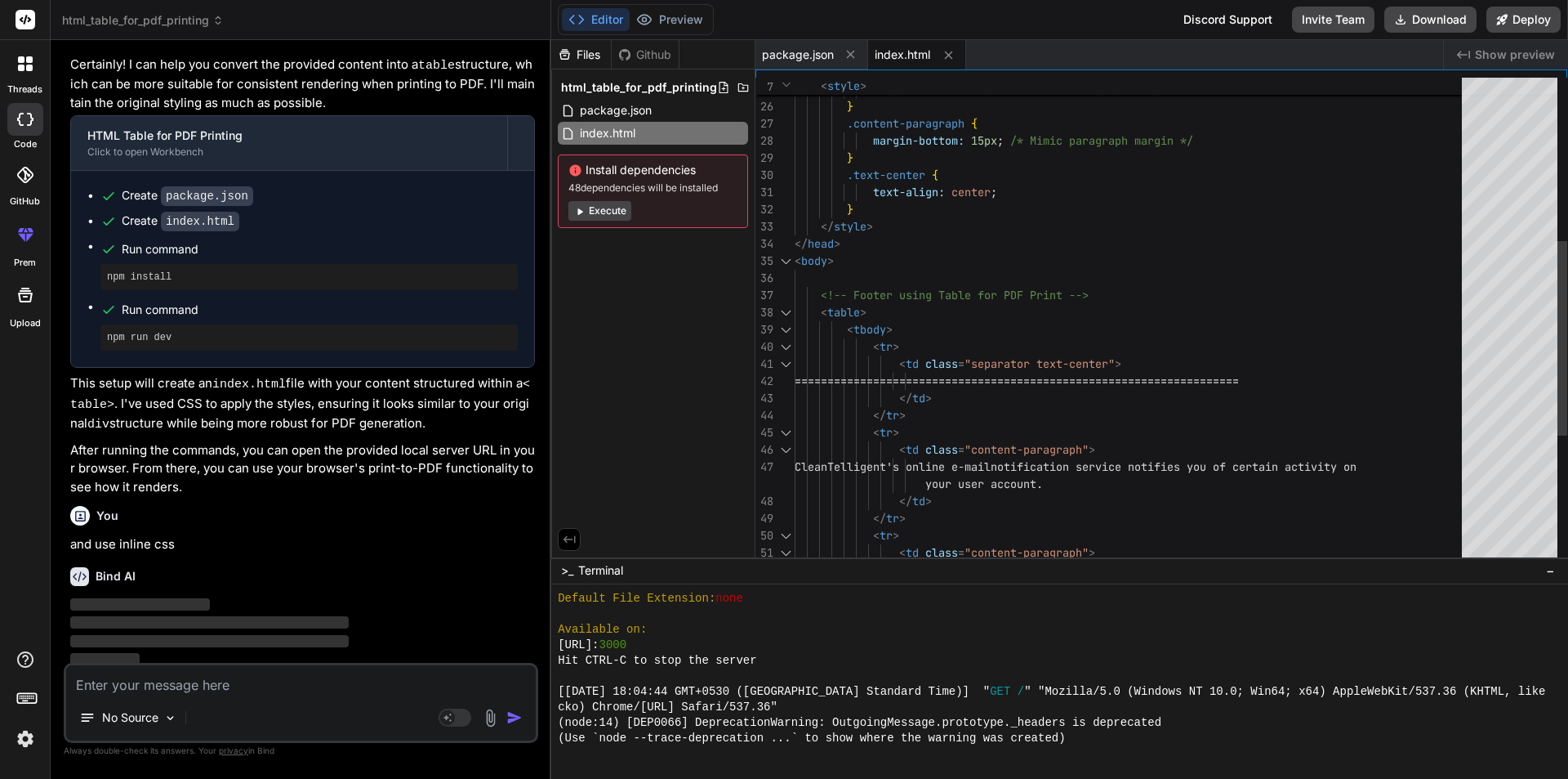
scroll to position [278, 0]
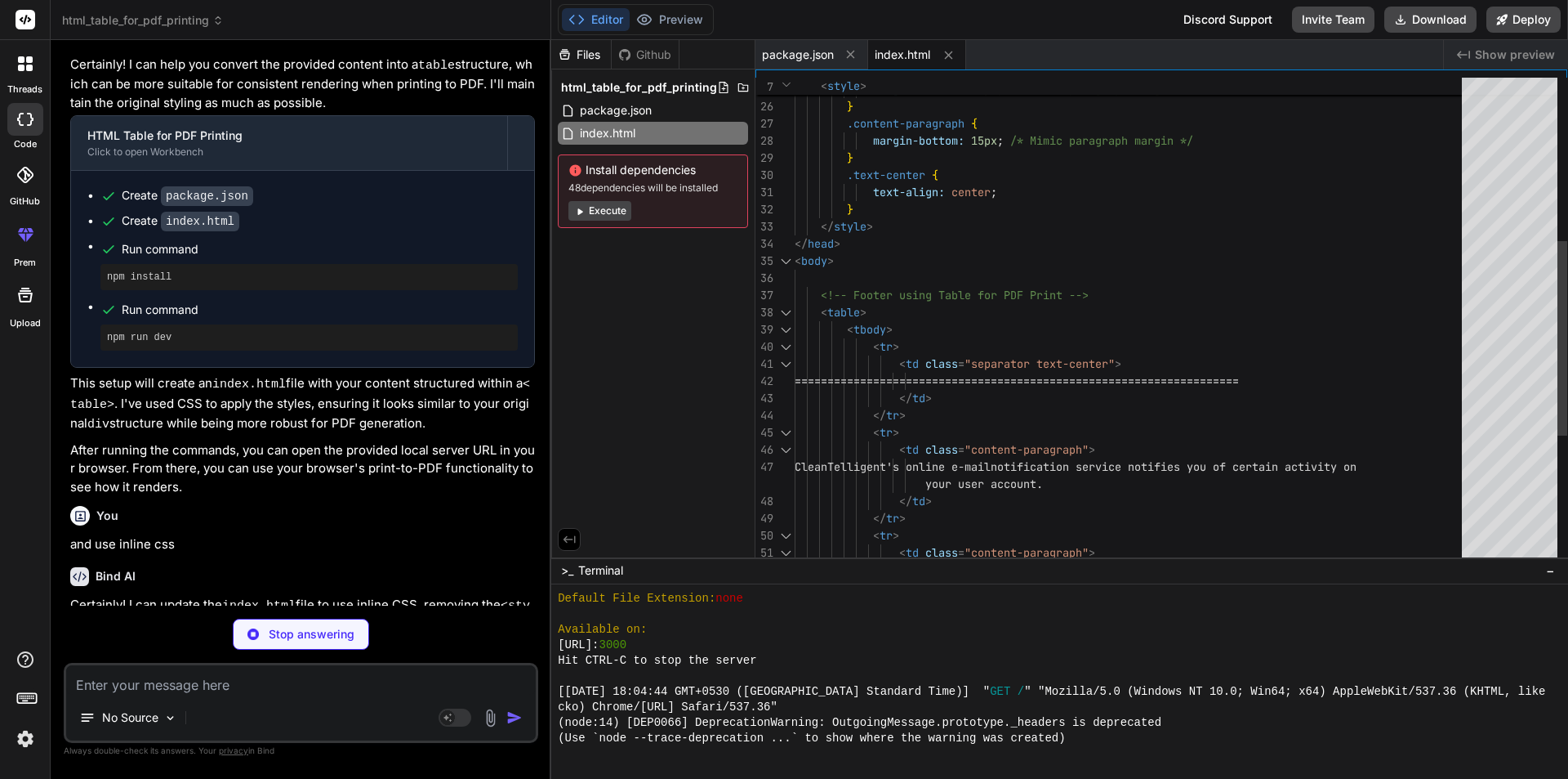
type textarea "x"
type textarea "</tbody> </table> </body> </html>"
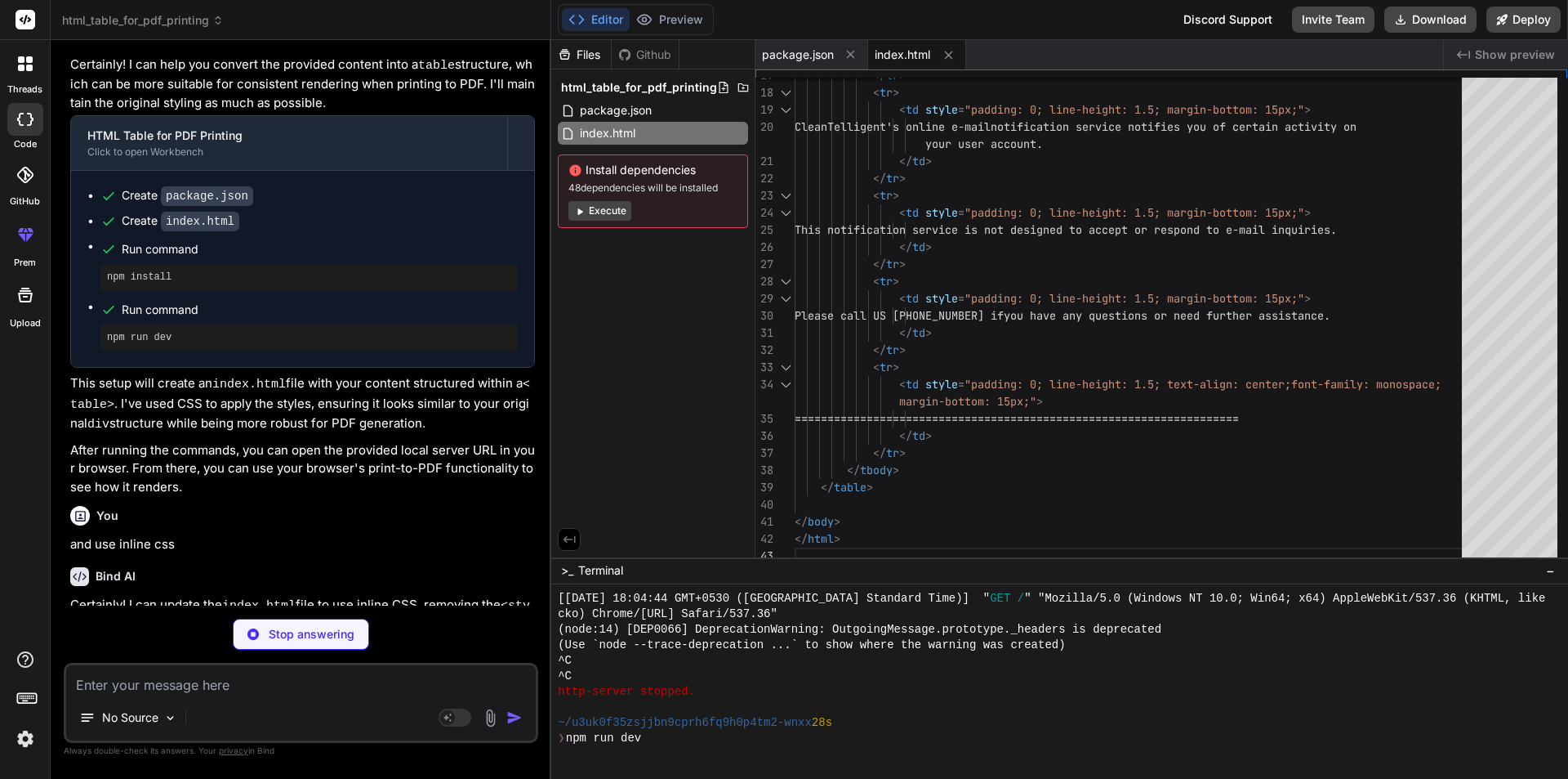
type textarea "x"
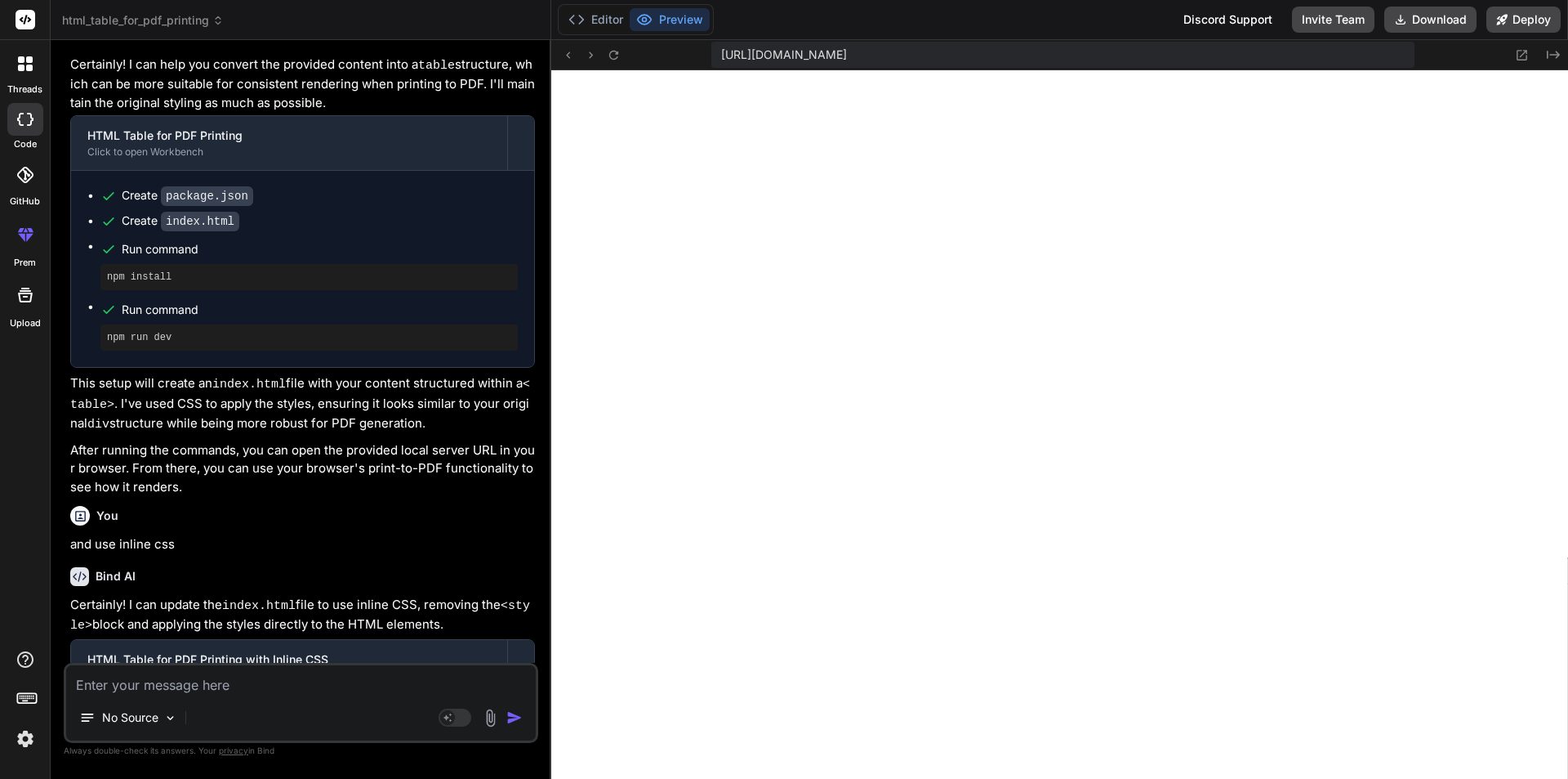
scroll to position [1211, 0]
click at [593, 13] on button "Editor" at bounding box center [595, 19] width 67 height 23
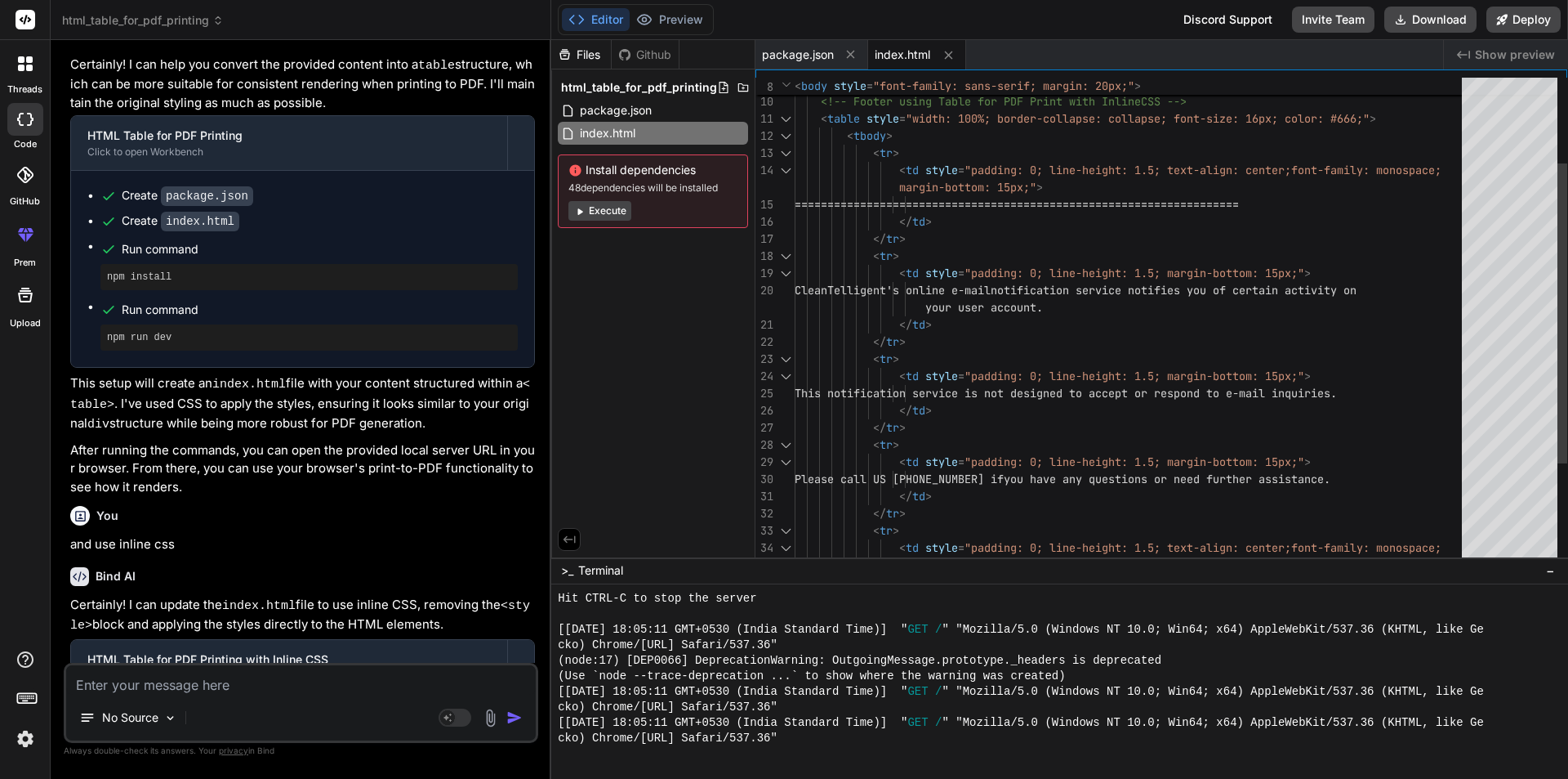
click at [782, 120] on div at bounding box center [785, 119] width 22 height 18
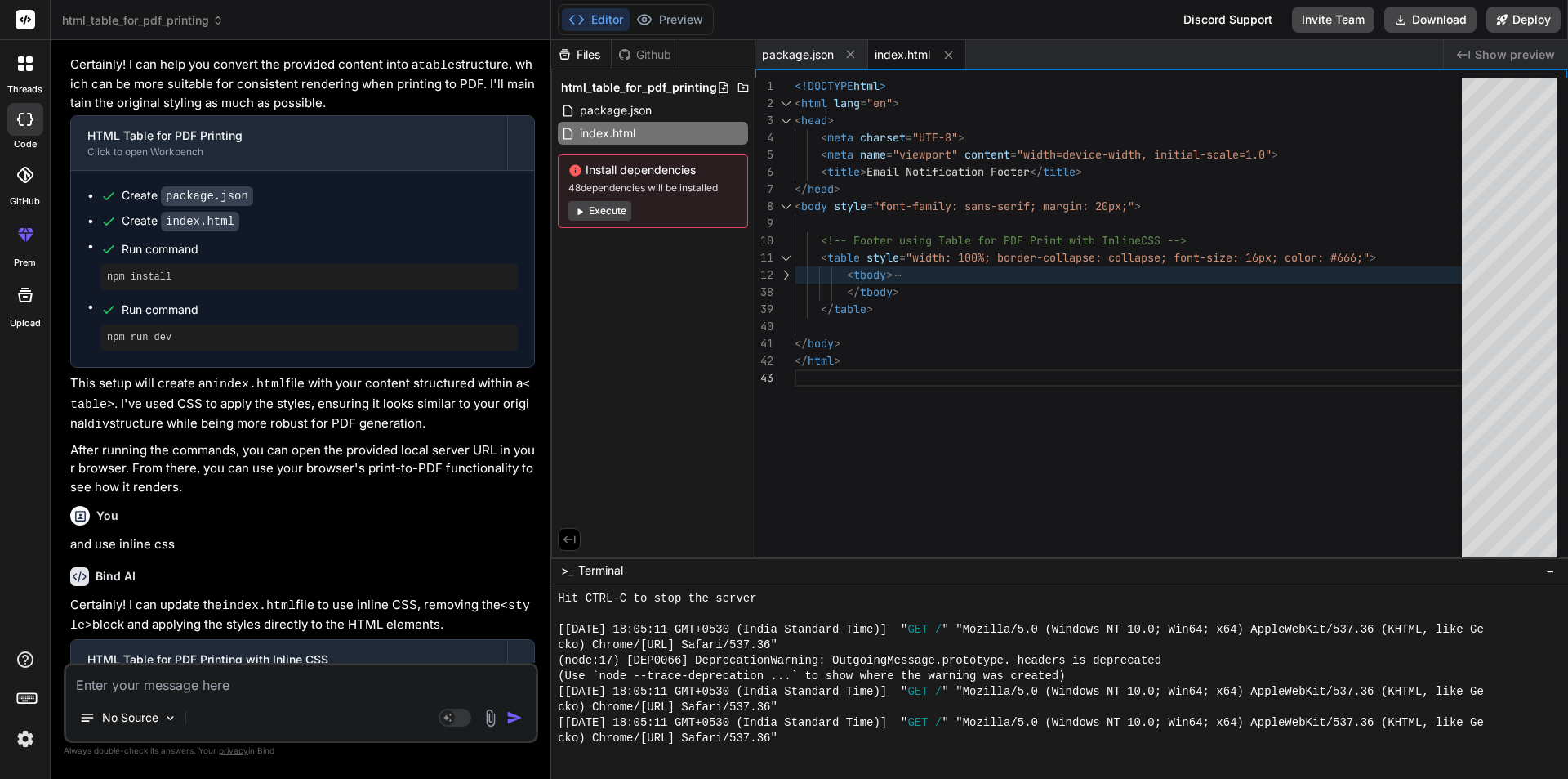
scroll to position [0, 0]
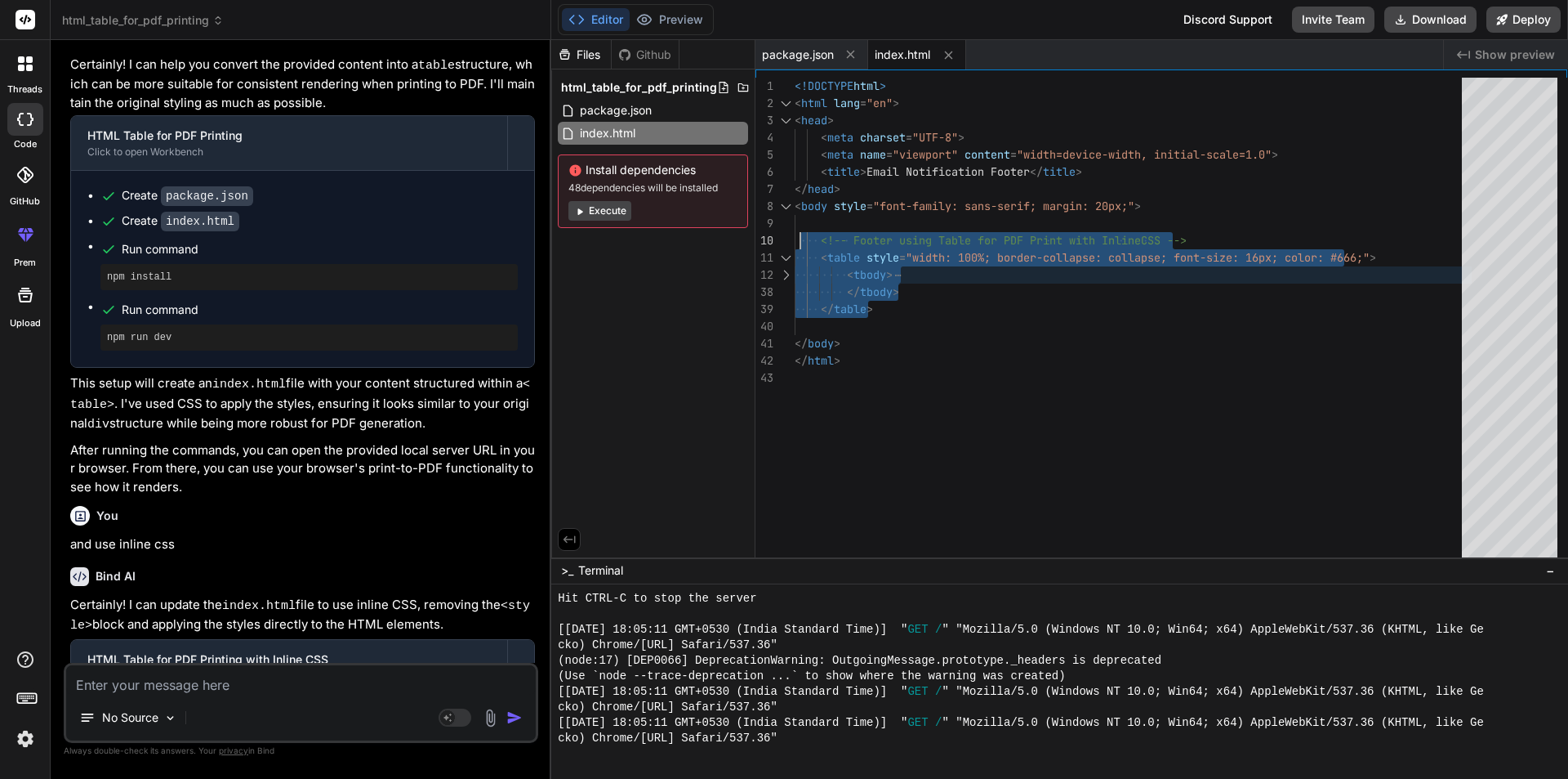
drag, startPoint x: 893, startPoint y: 309, endPoint x: 799, endPoint y: 234, distance: 120.3
click at [799, 234] on div "<!DOCTYPE html > < html lang = "en" > < head > < meta charset = "UTF-8" > < met…" at bounding box center [1133, 321] width 677 height 487
click at [895, 330] on div "<!DOCTYPE html > < html lang = "en" > < head > < meta charset = "UTF-8" > < met…" at bounding box center [1133, 321] width 677 height 487
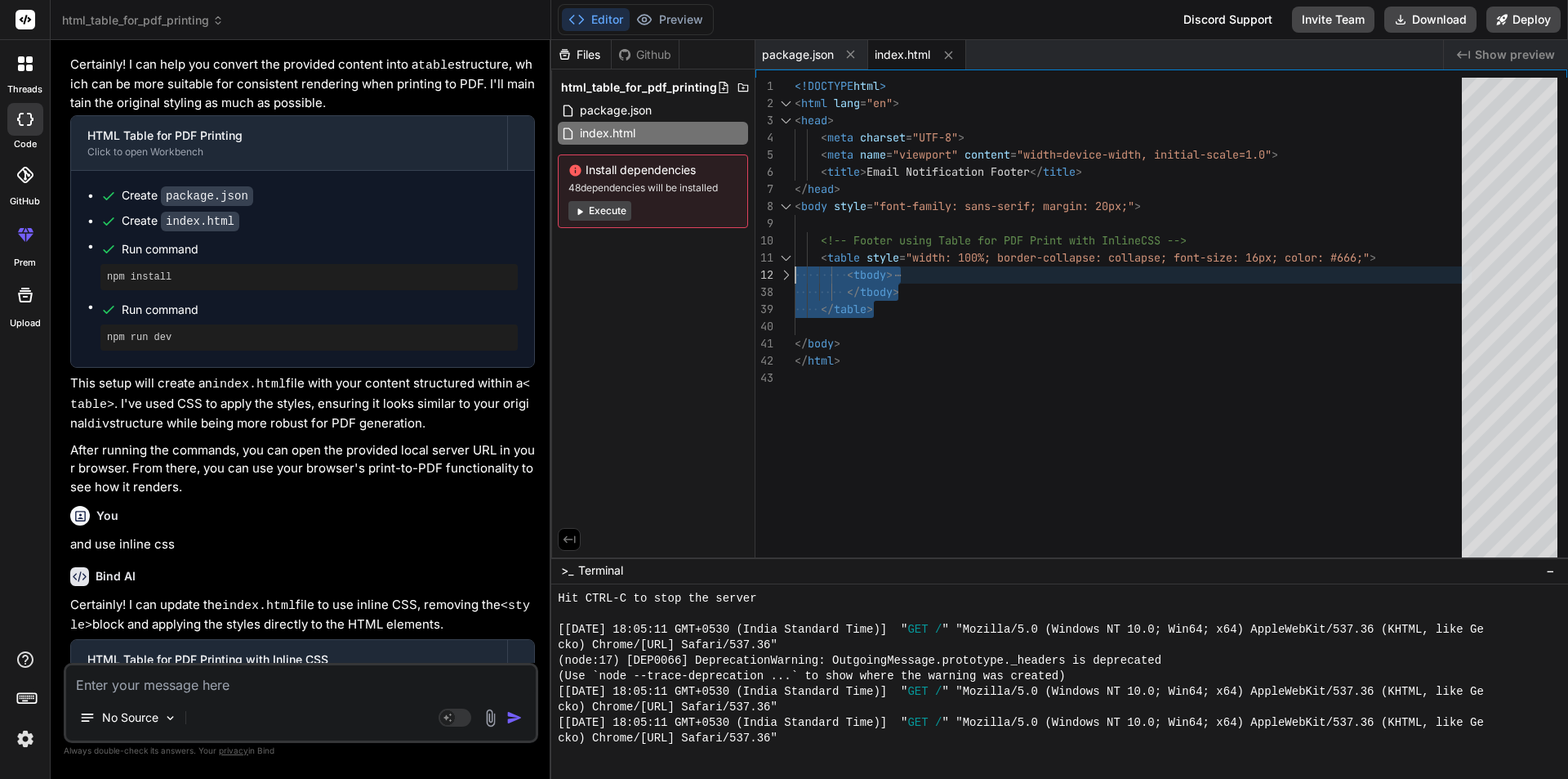
type textarea "<table style="width: 100%; border-collapse: collapse; font-size: 16px; color: #…"
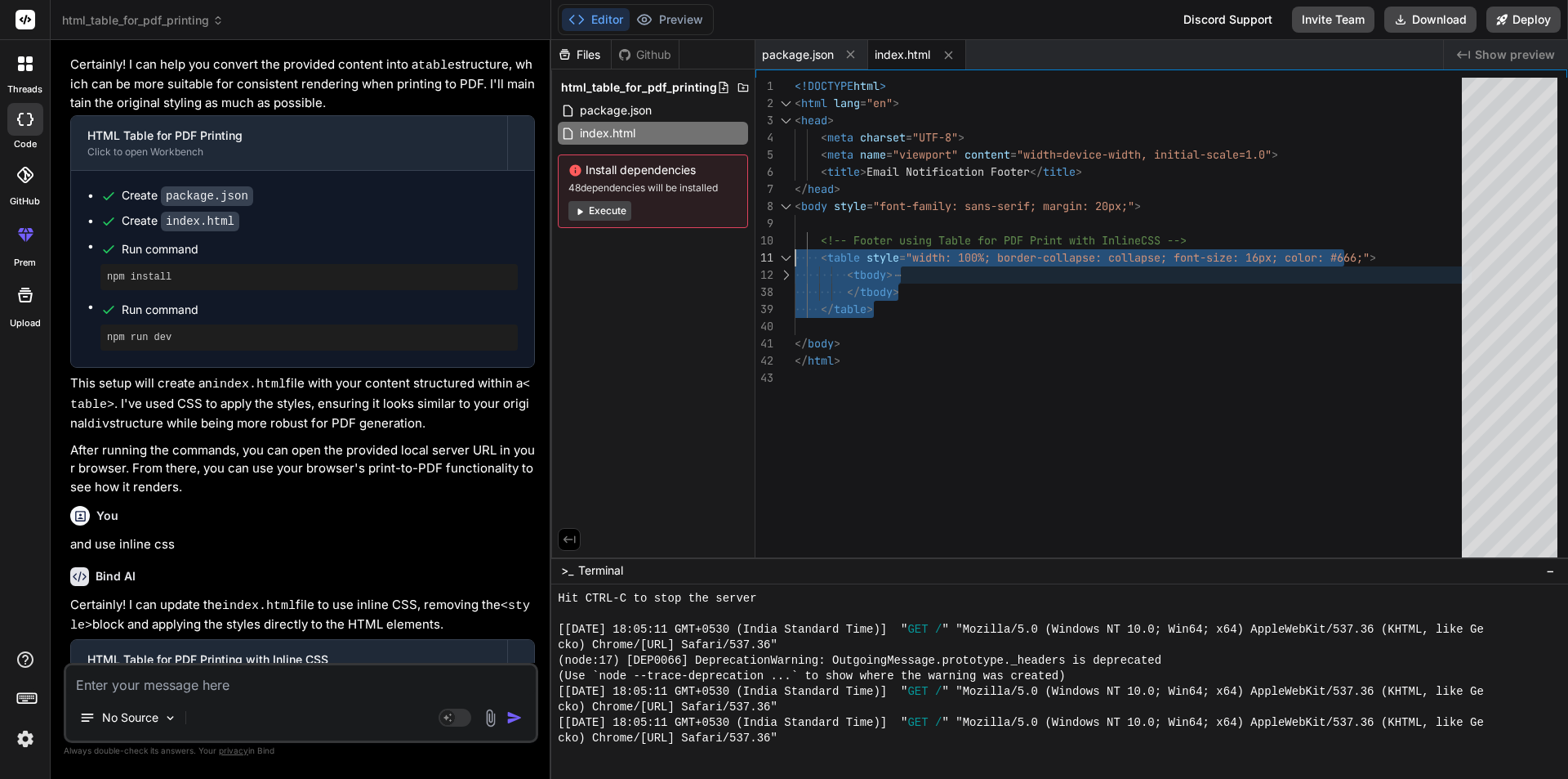
drag, startPoint x: 881, startPoint y: 309, endPoint x: 787, endPoint y: 252, distance: 109.9
click at [794, 252] on div "<!DOCTYPE html > < html lang = "en" > < head > < meta charset = "UTF-8" > < met…" at bounding box center [1133, 321] width 677 height 487
click at [163, 684] on textarea at bounding box center [301, 679] width 470 height 29
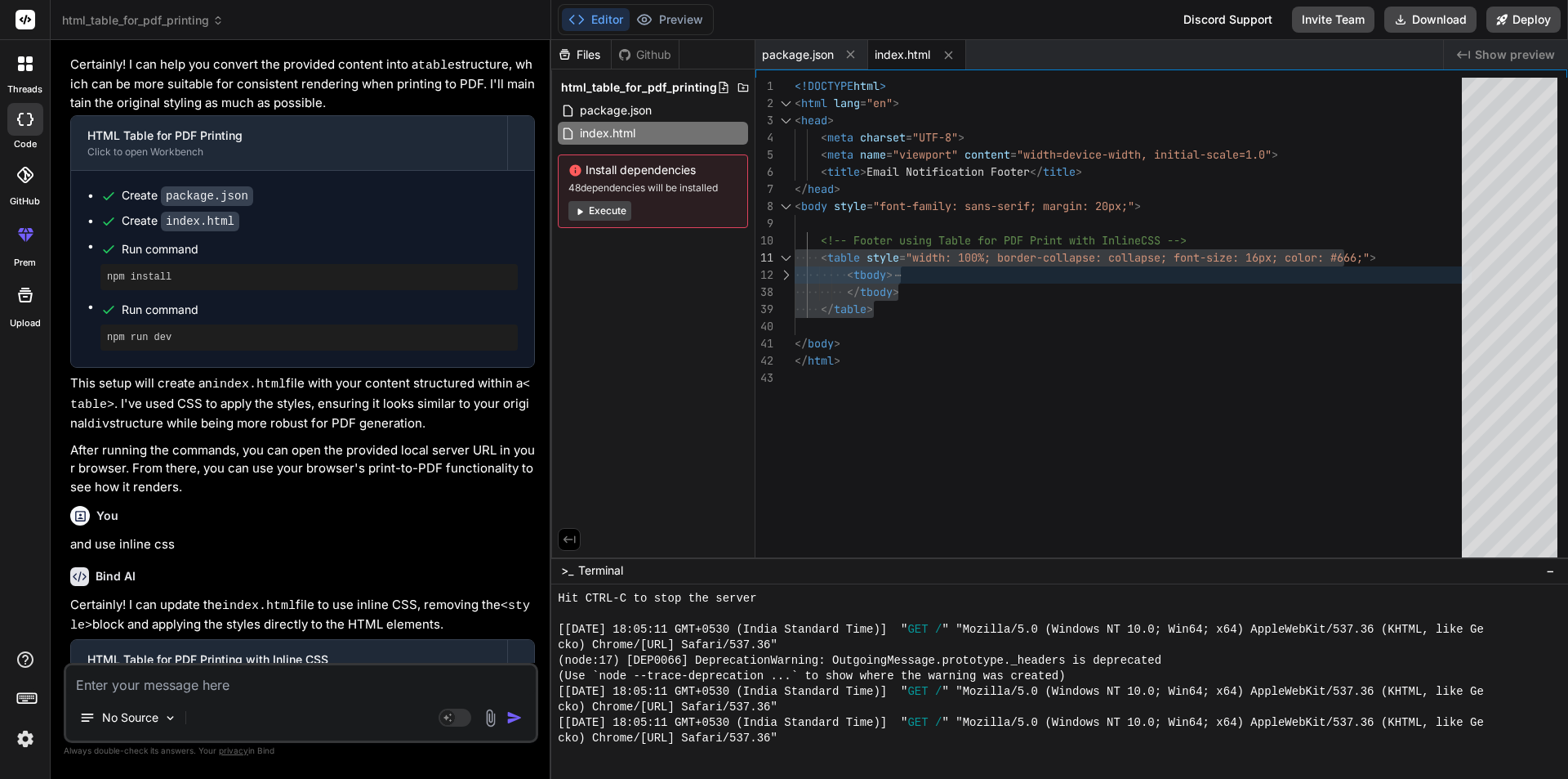
type textarea "w"
type textarea "x"
type textarea "wh"
type textarea "x"
type textarea "wha"
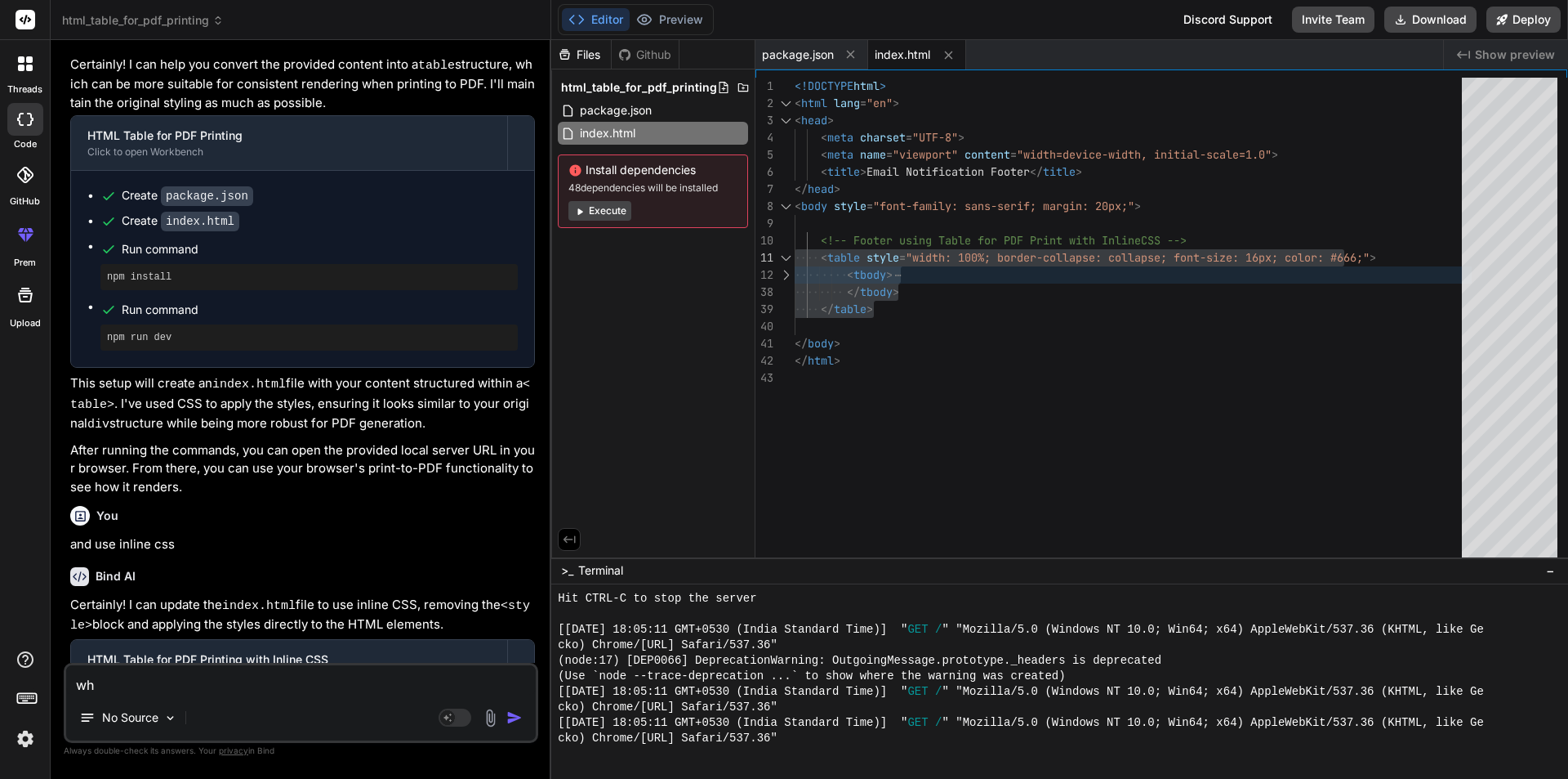
type textarea "x"
type textarea "what"
type textarea "x"
type textarea "what"
type textarea "x"
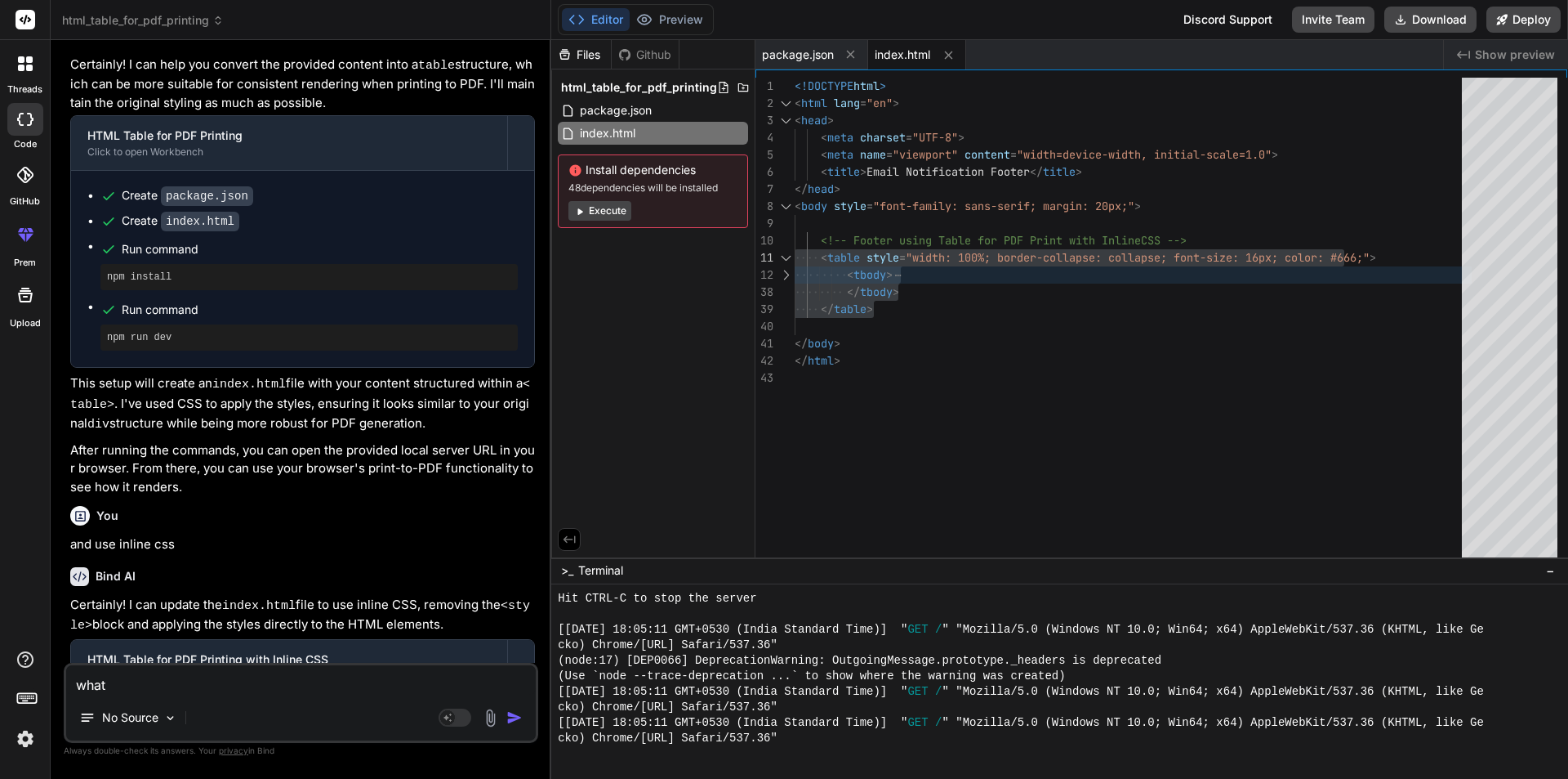
type textarea "what i"
type textarea "x"
type textarea "what is"
type textarea "x"
type textarea "what is"
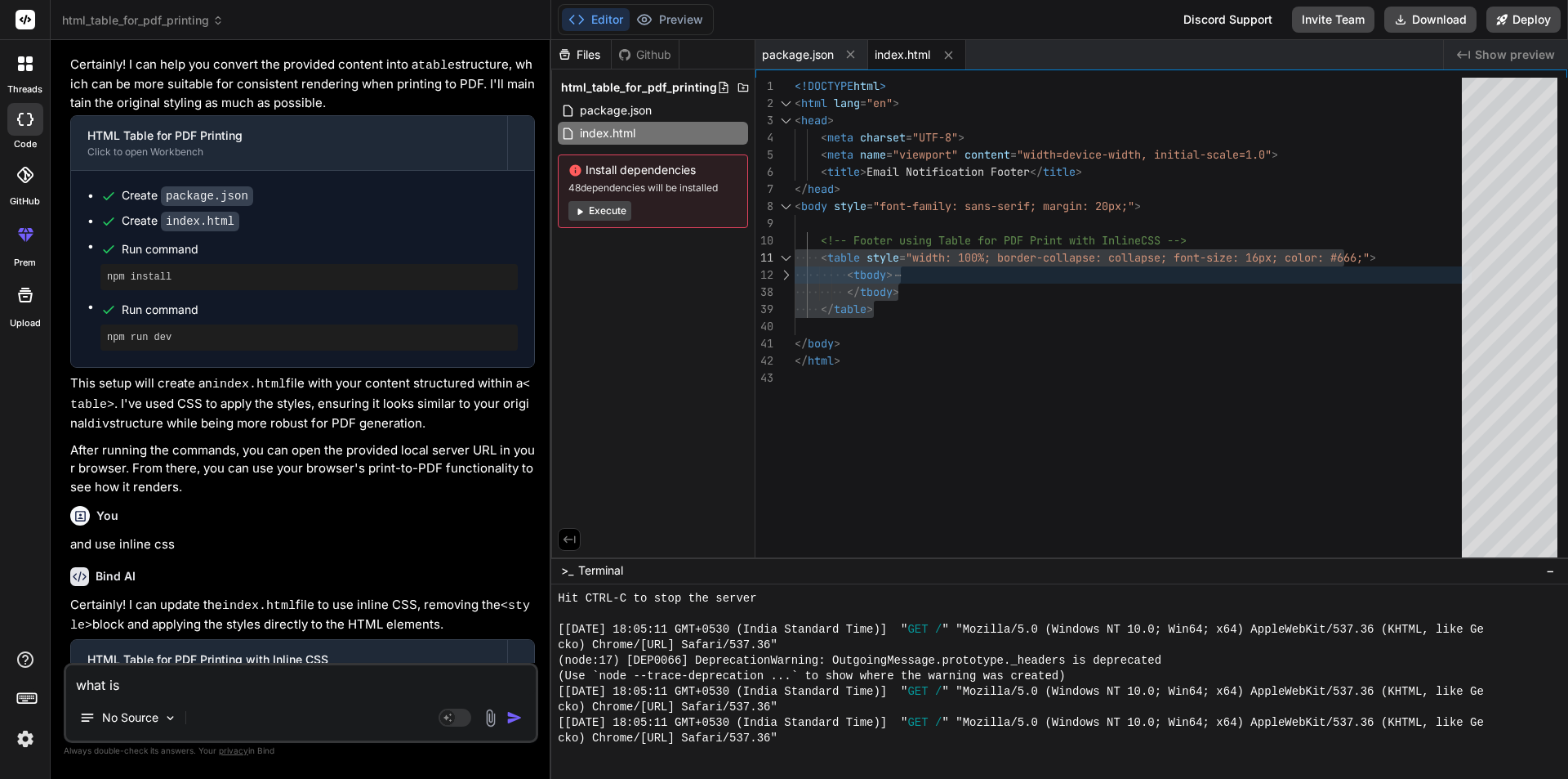
type textarea "x"
type textarea "what is t"
type textarea "x"
type textarea "what is th"
type textarea "x"
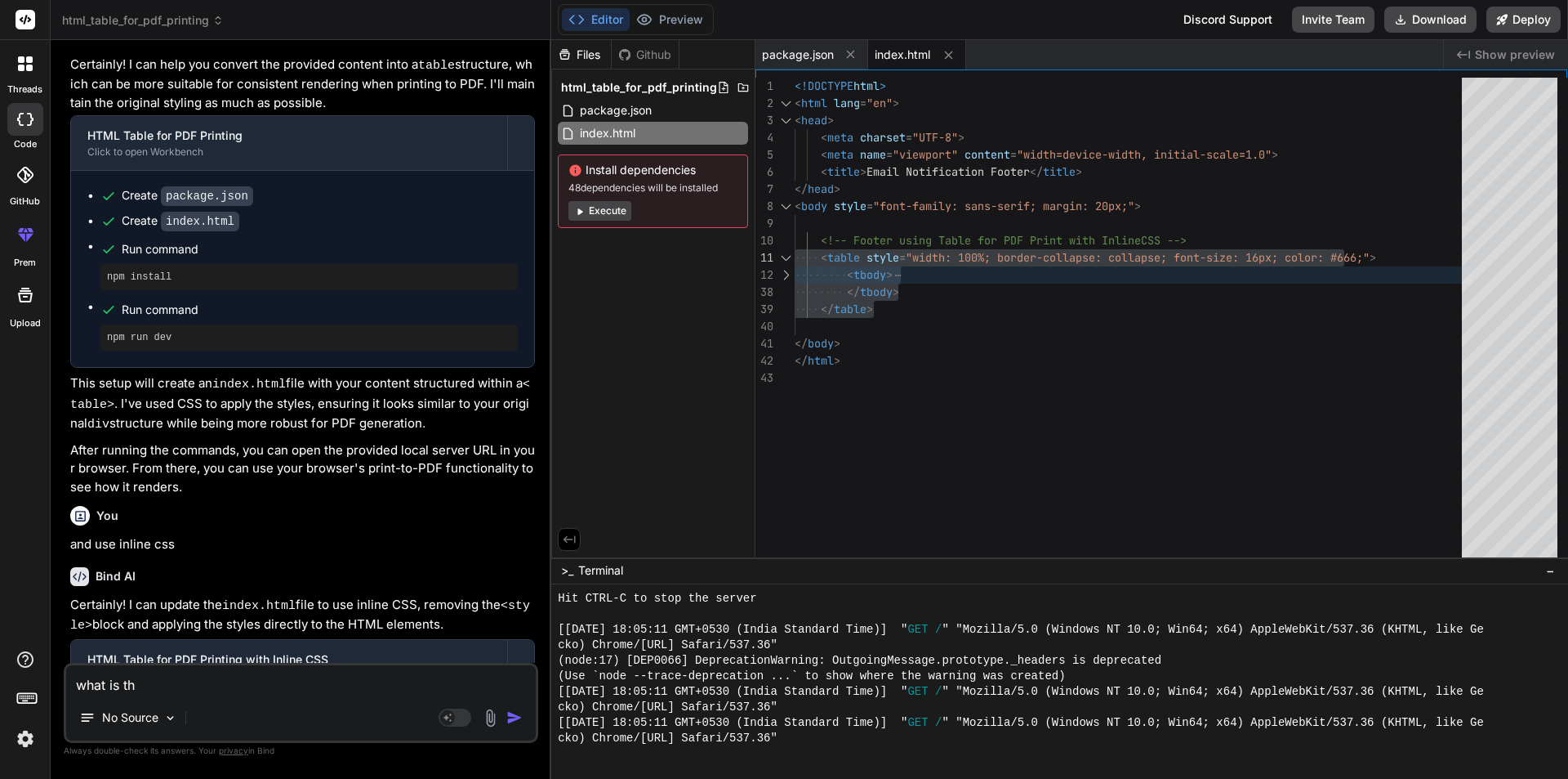
type textarea "what is the"
type textarea "x"
type textarea "what is the"
type textarea "x"
type textarea "what is the w"
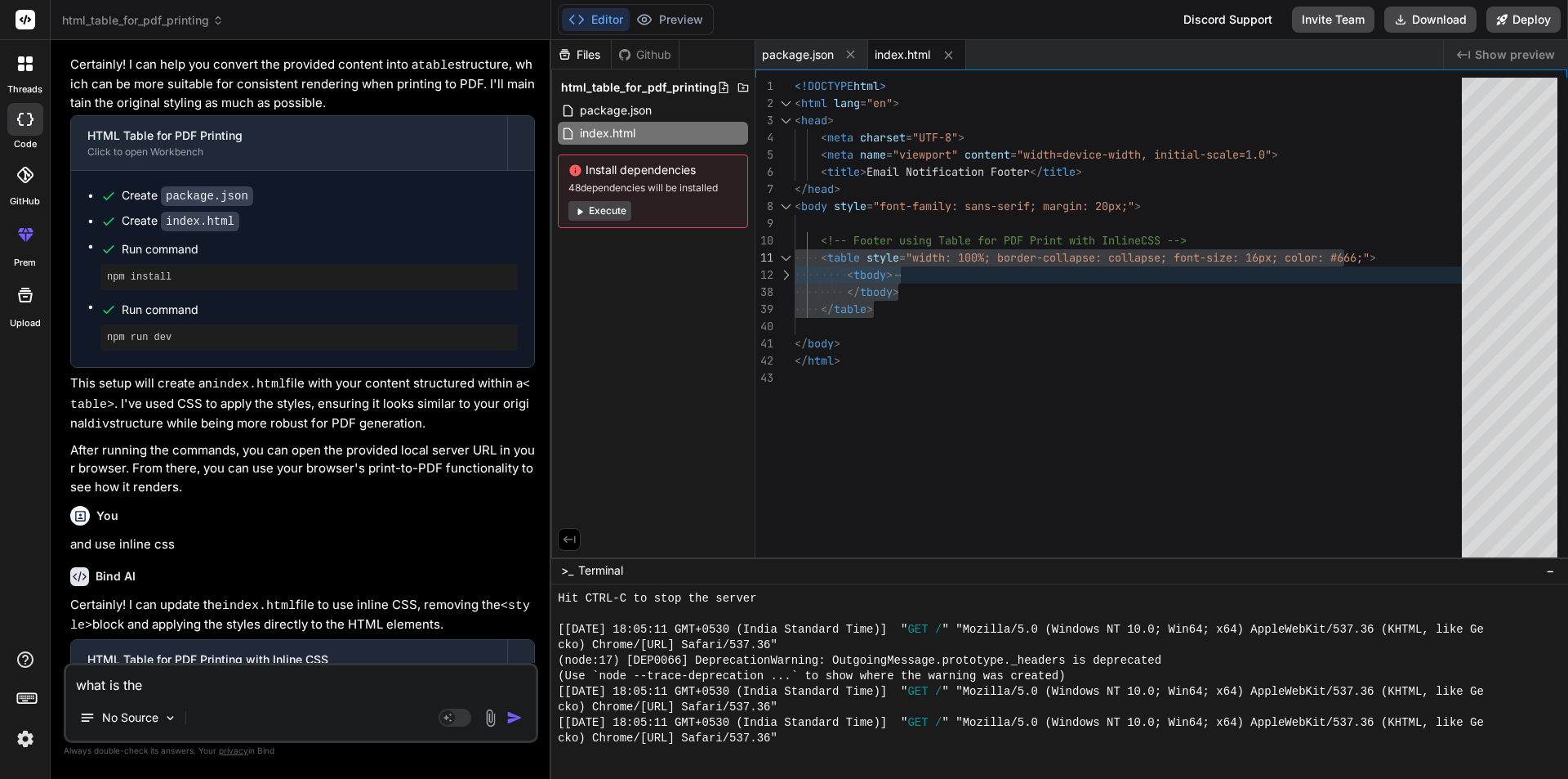
type textarea "x"
type textarea "what is the wi"
type textarea "x"
type textarea "what is the wid"
type textarea "x"
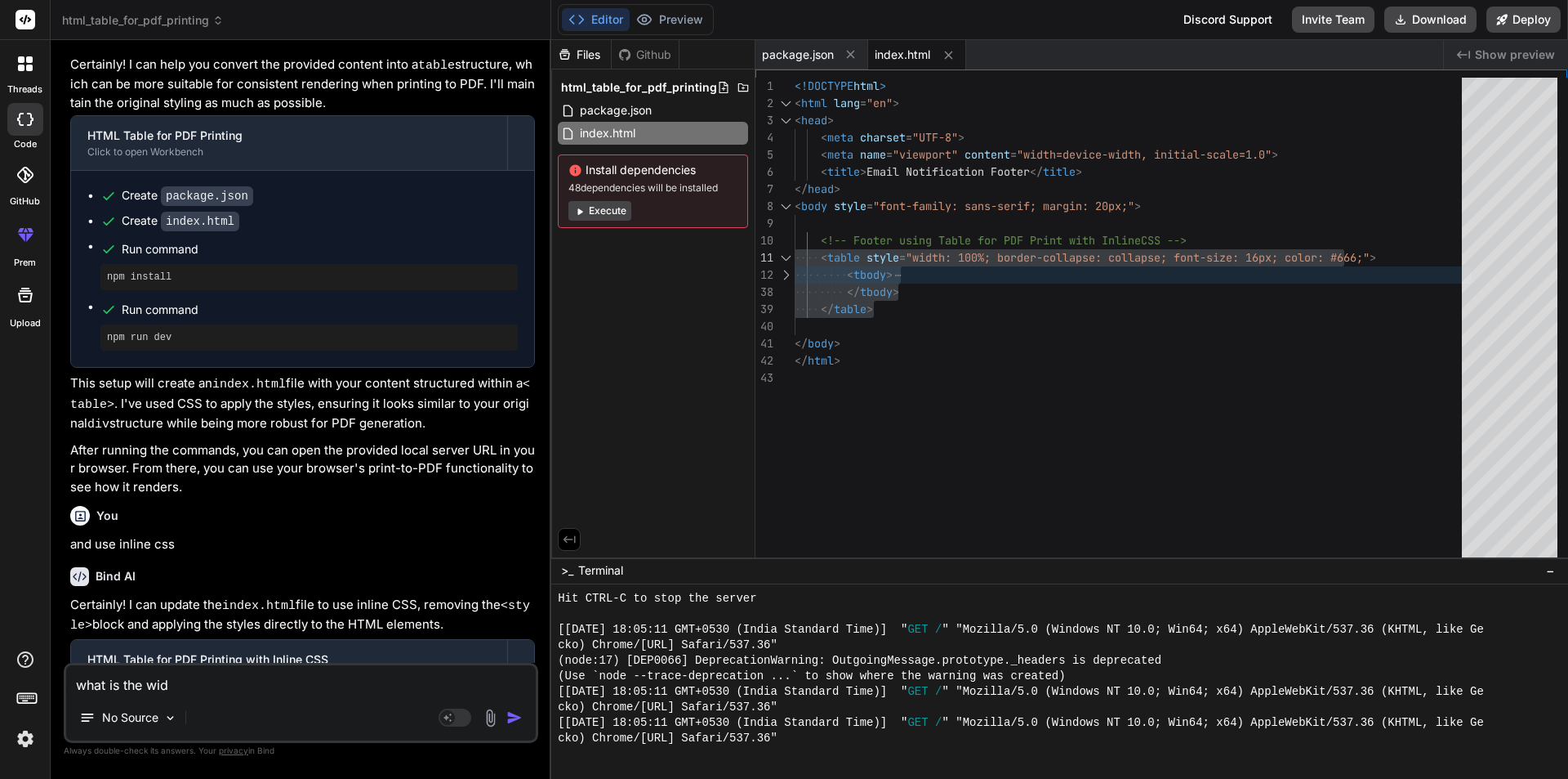
type textarea "what is the widt"
type textarea "x"
type textarea "what is the width"
type textarea "x"
type textarea "what is the width"
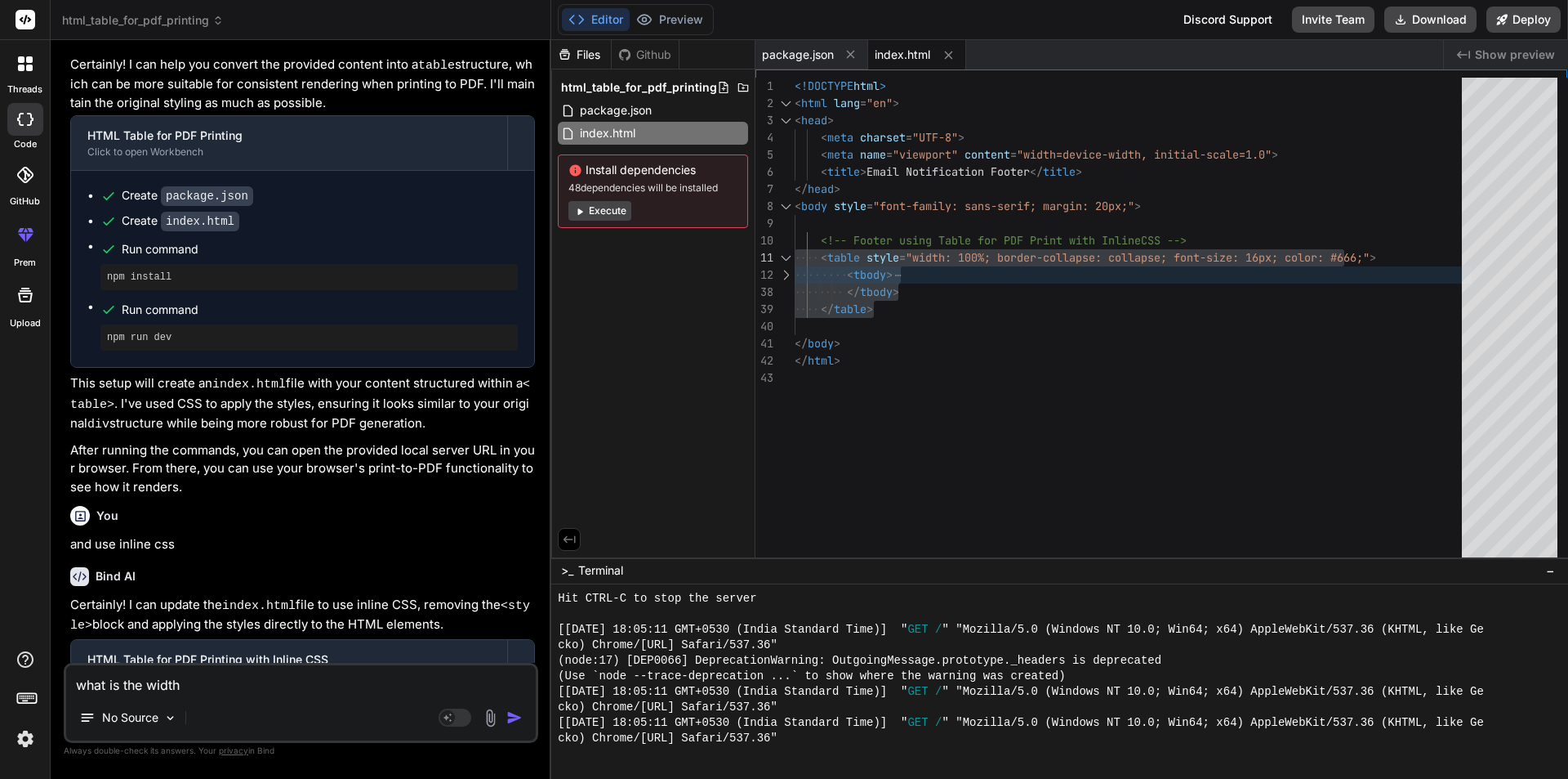
type textarea "x"
type textarea "what is the width f"
type textarea "x"
type textarea "what is the width fo"
type textarea "x"
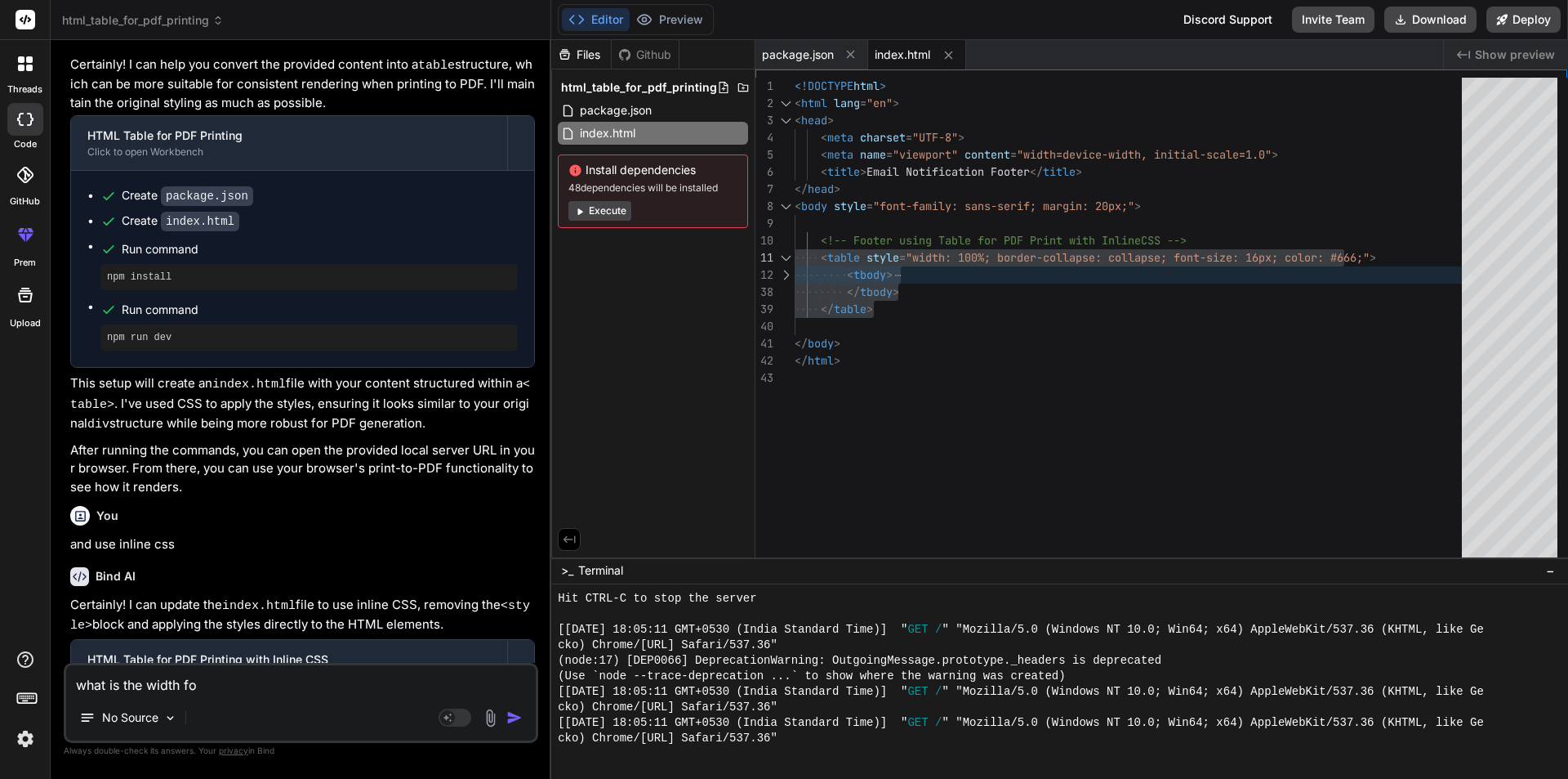
type textarea "what is the width for"
type textarea "x"
type textarea "what is the width for"
type textarea "x"
type textarea "what is the width for m"
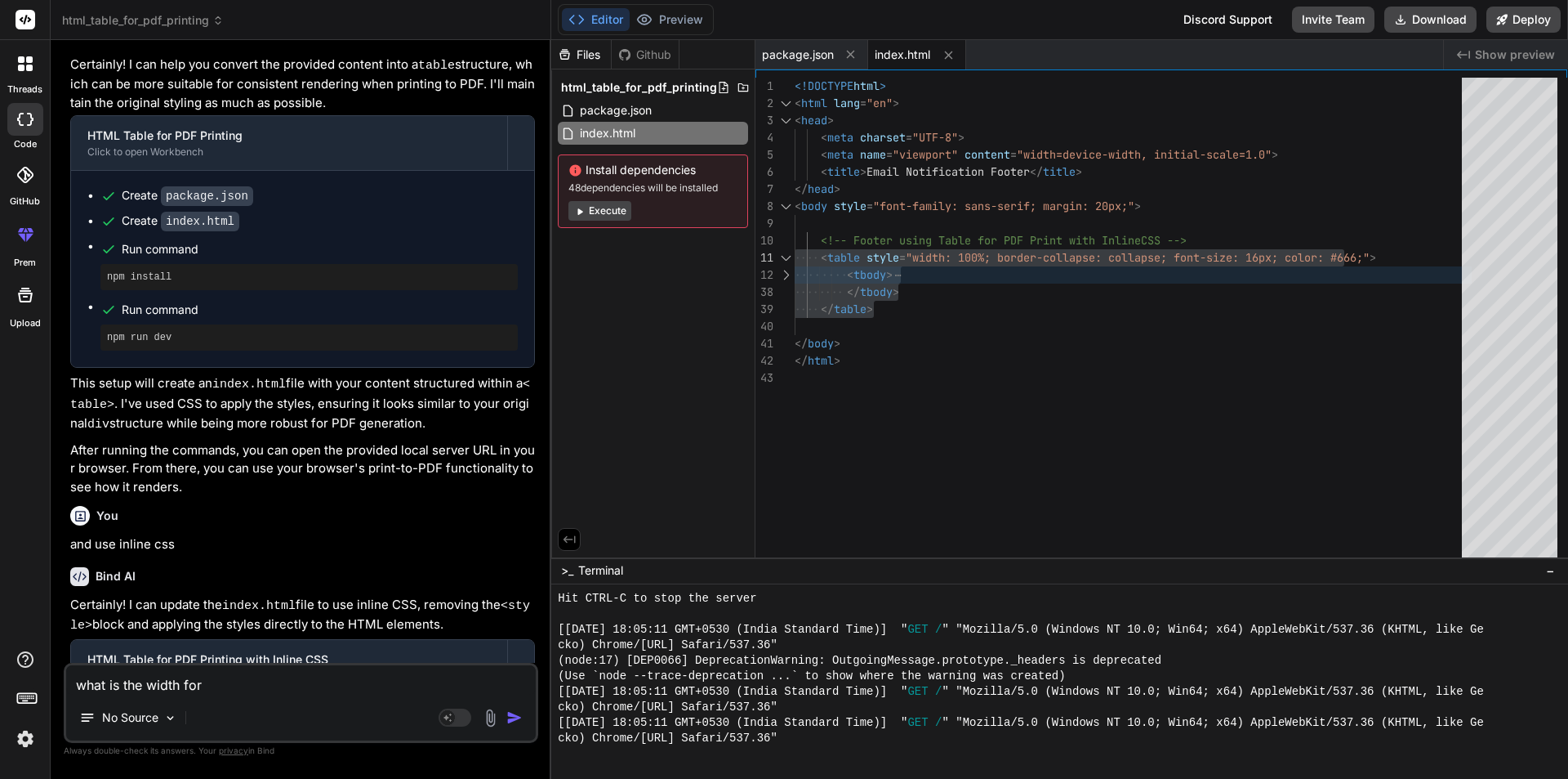
type textarea "x"
type textarea "what is the width for"
type textarea "x"
type textarea "what is the width for e"
type textarea "x"
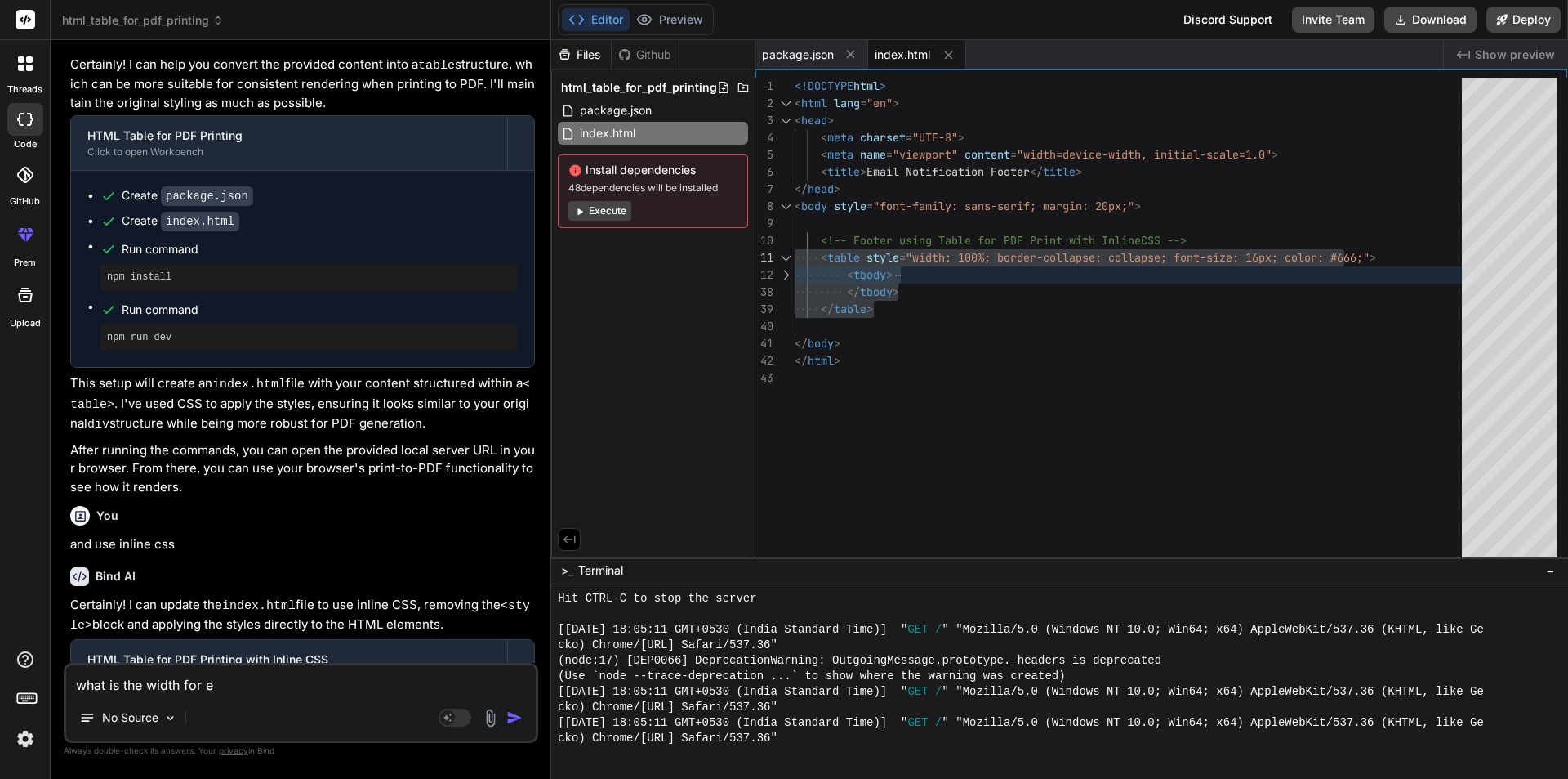
type textarea "what is the width for em"
type textarea "x"
type textarea "what is the width for ema"
type textarea "x"
type textarea "what is the width for emai"
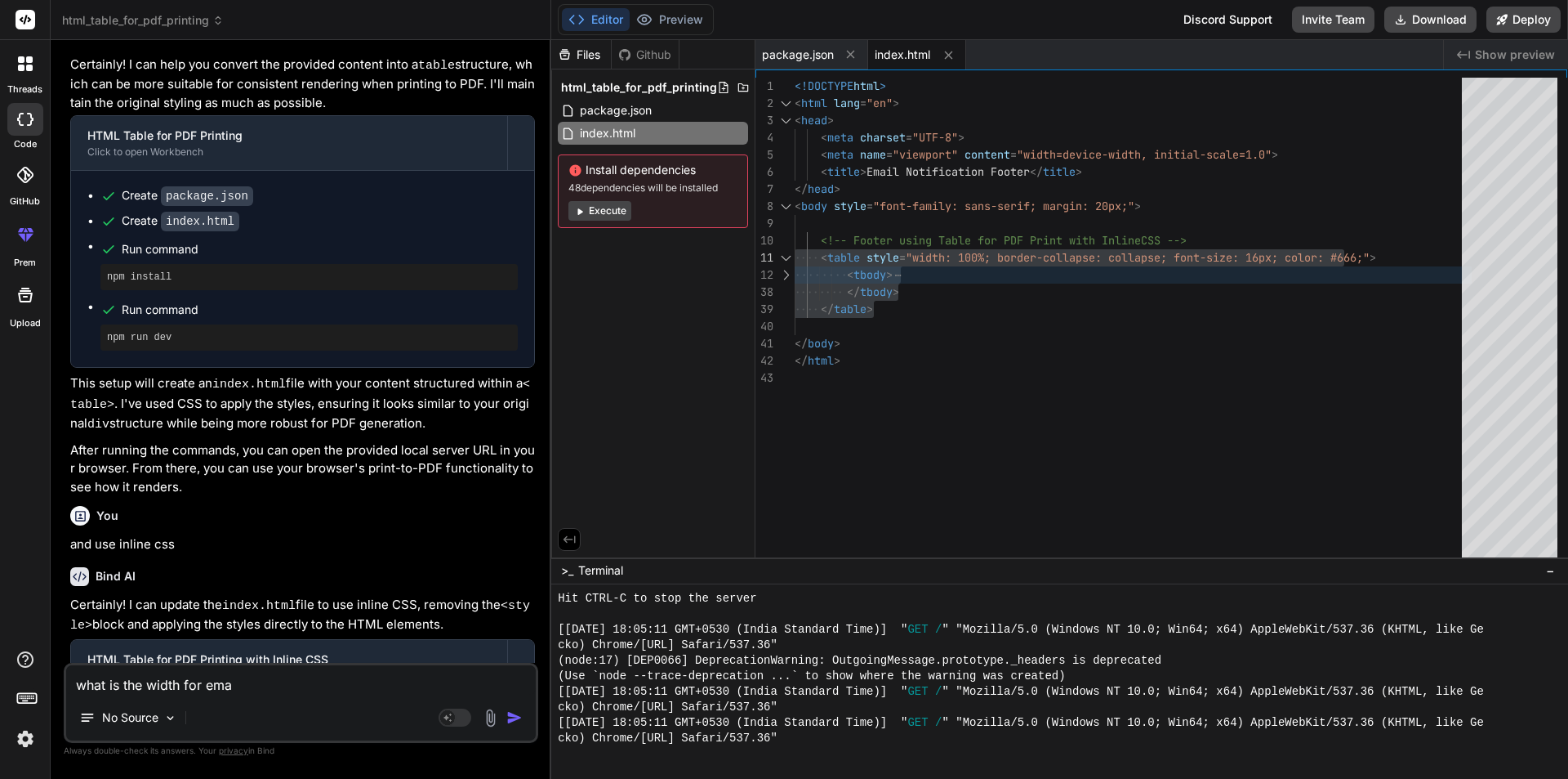
type textarea "x"
type textarea "what is the width for email"
type textarea "x"
type textarea "what is the width for emaile"
type textarea "x"
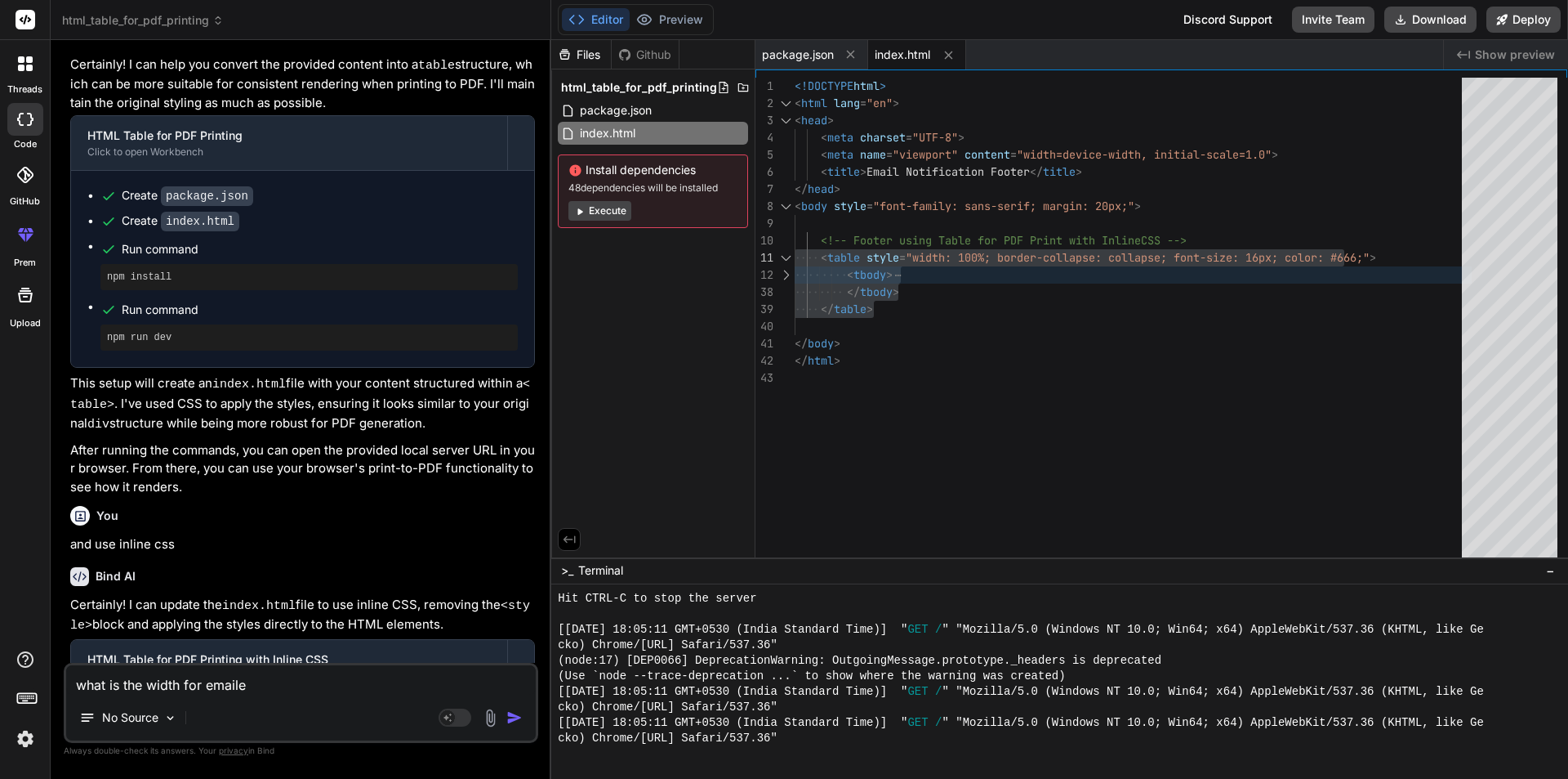
type textarea "what is the width for emailer"
type textarea "x"
type textarea "what is the width for emailer"
type textarea "x"
type textarea "what is the width for emailer h"
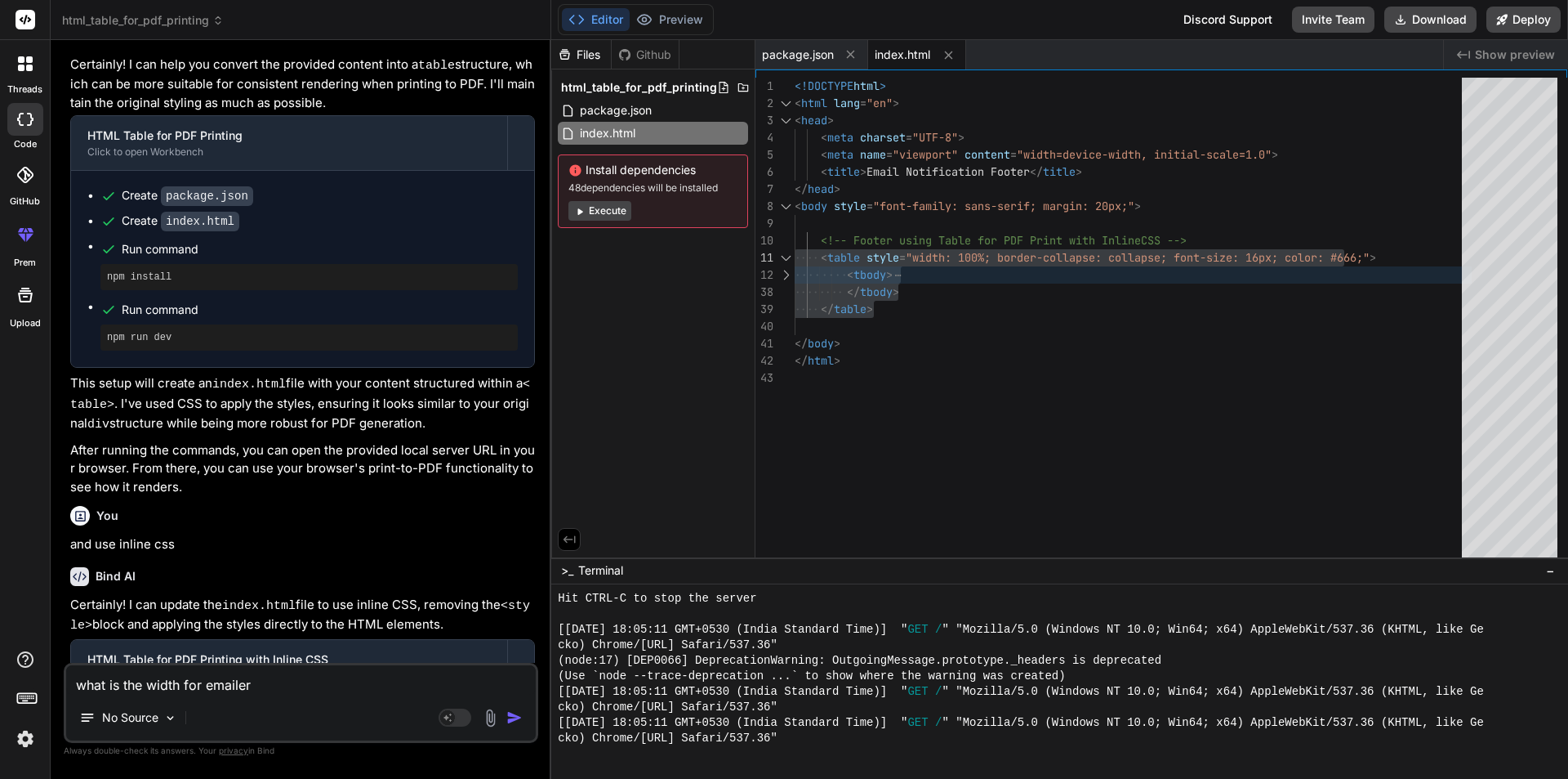
type textarea "x"
type textarea "what is the width for emailer ht"
type textarea "x"
type textarea "what is the width for emailer htm"
type textarea "x"
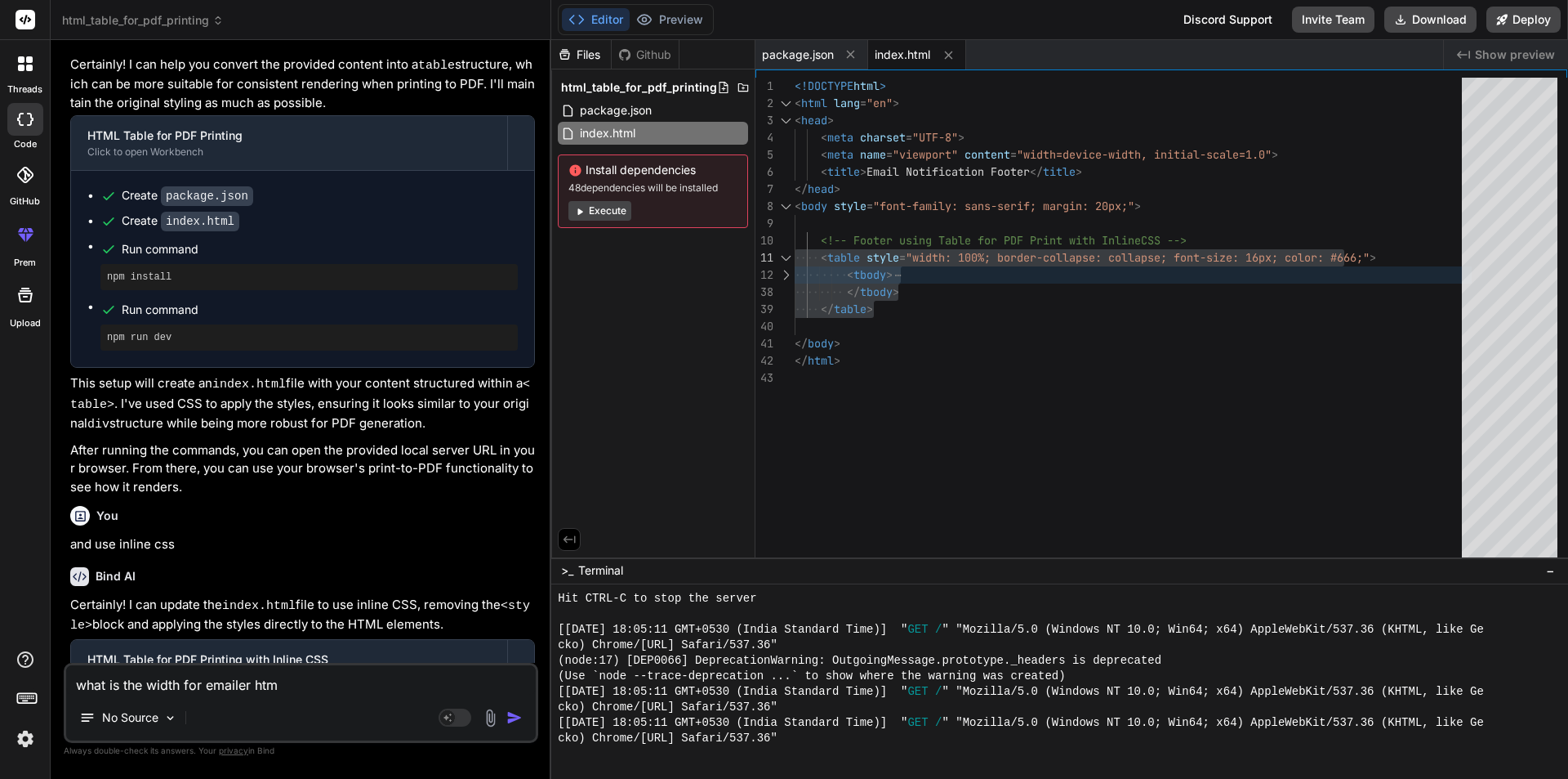
type textarea "what is the width for emailer html"
type textarea "x"
type textarea "what is the width for emailer html"
type textarea "x"
type textarea "what is the width for emailer html t"
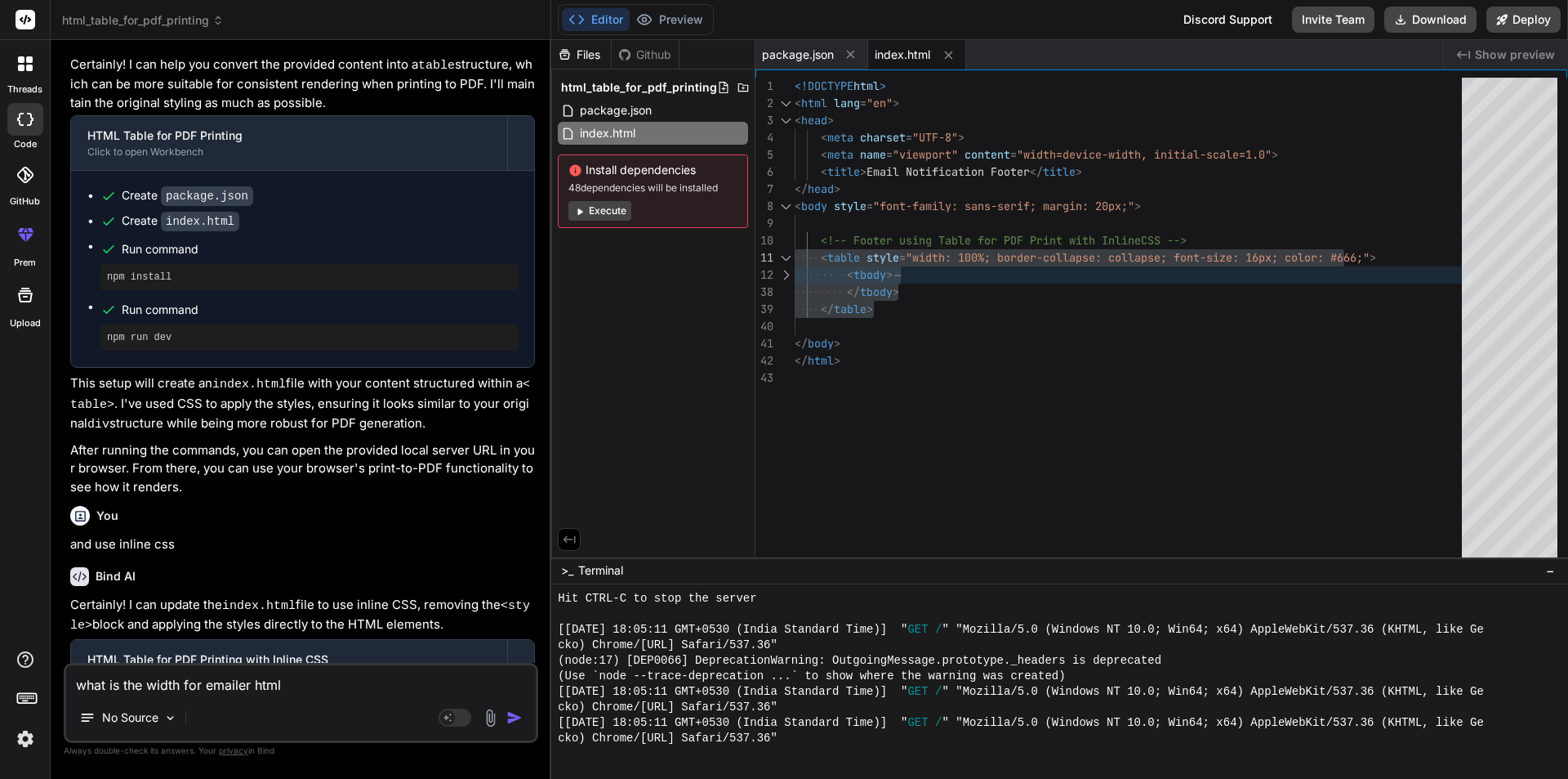
type textarea "x"
type textarea "what is the width for emailer html te"
type textarea "x"
type textarea "what is the width for emailer html tem"
type textarea "x"
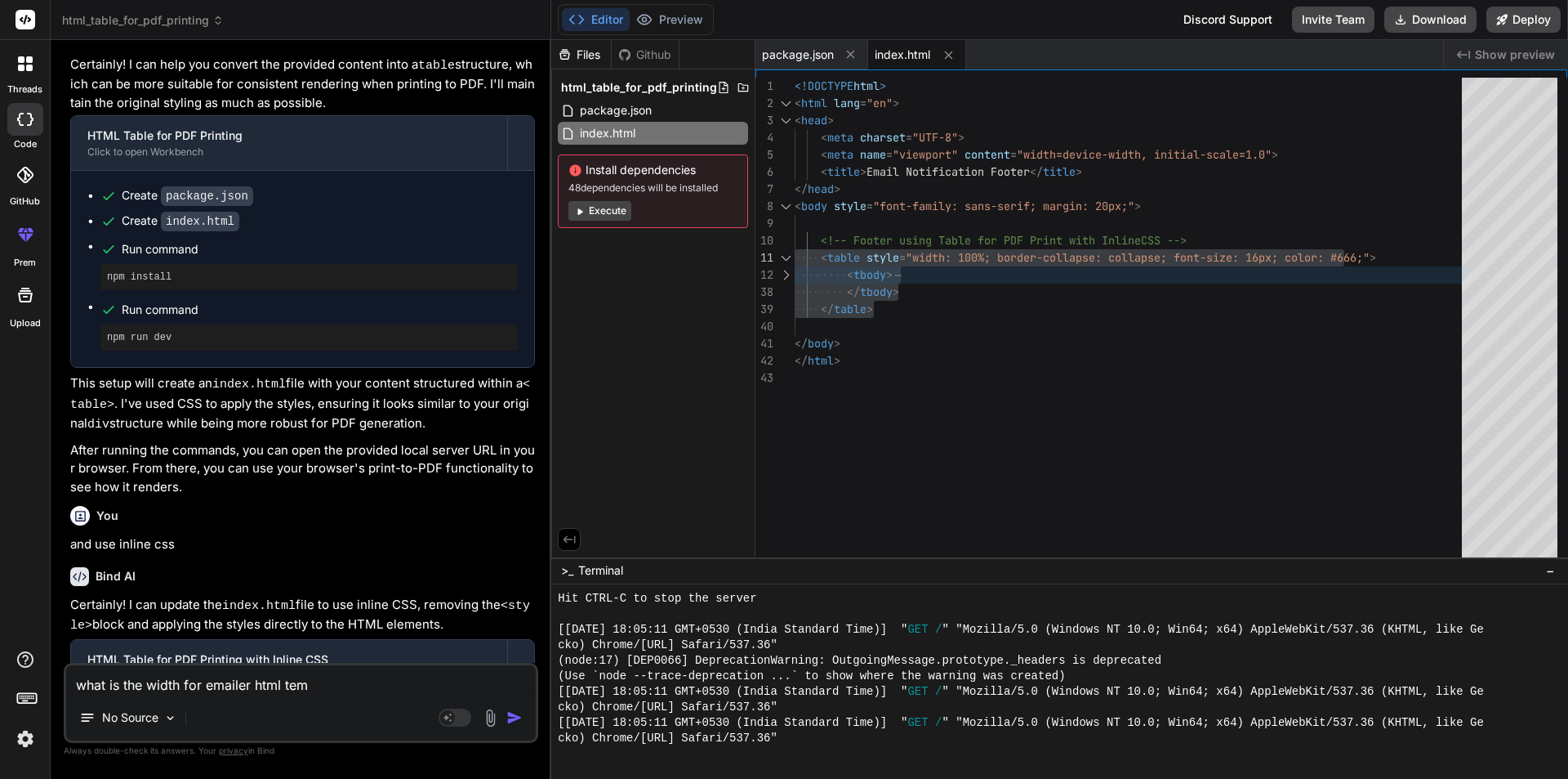
type textarea "what is the width for emailer html temp"
type textarea "x"
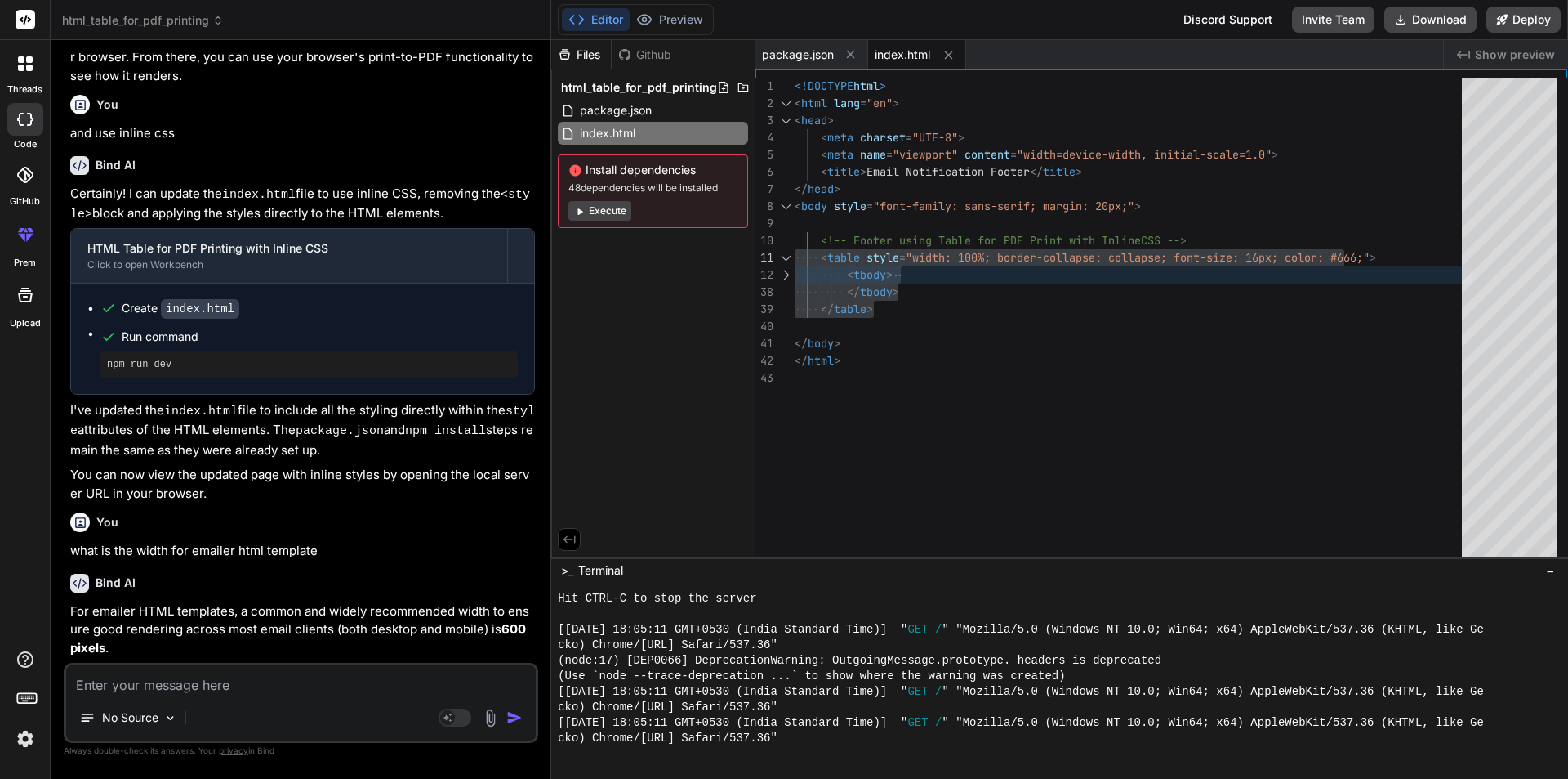
scroll to position [797, 0]
